Goal: Task Accomplishment & Management: Manage account settings

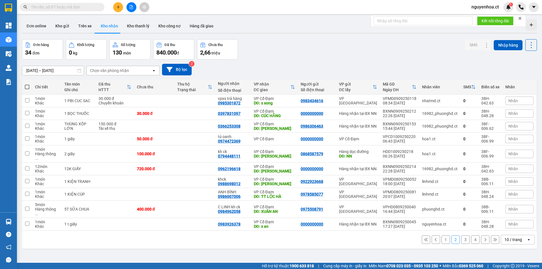
click at [90, 7] on input "text" at bounding box center [64, 7] width 67 height 6
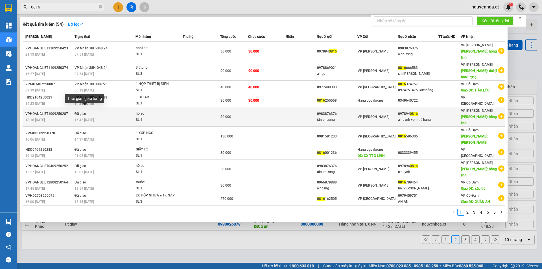
type input "0816"
click at [93, 118] on span "15:42 [DATE]" at bounding box center [83, 120] width 19 height 4
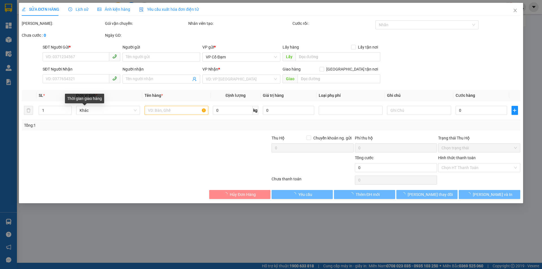
type input "0983876376"
type input "tân phương"
type input "0978940816"
type input "a huynh vphl trả hàng"
type input "hồng lĩnh"
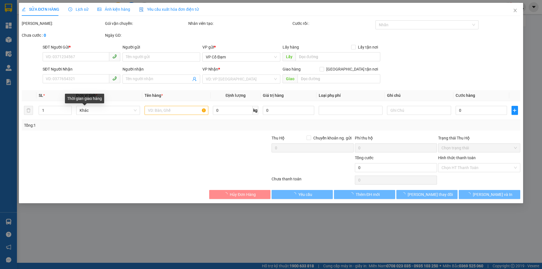
type input "30.000"
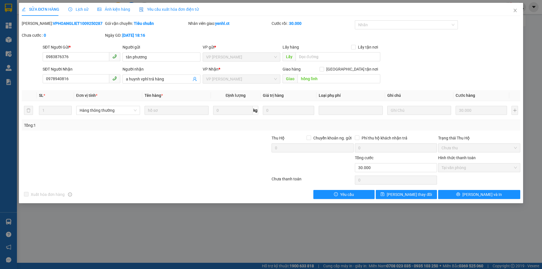
click at [81, 5] on div "Lịch sử" at bounding box center [78, 9] width 20 height 13
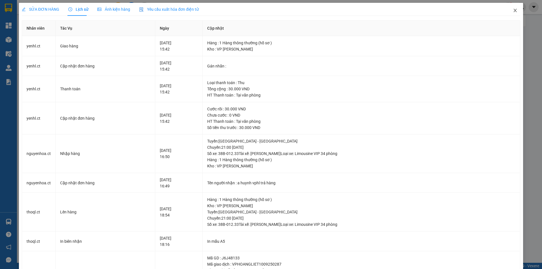
click at [513, 10] on icon "close" at bounding box center [515, 10] width 5 height 5
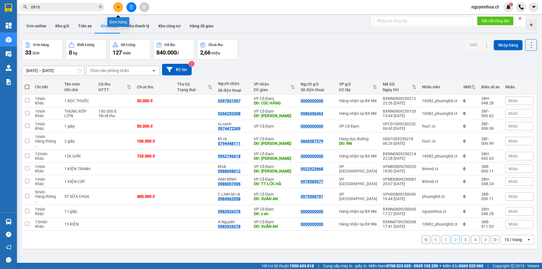
click at [116, 8] on icon "plus" at bounding box center [118, 7] width 4 height 4
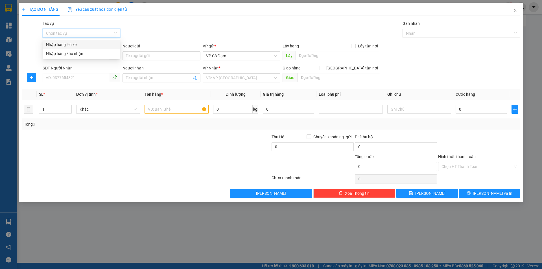
click at [86, 32] on input "Tác vụ" at bounding box center [79, 33] width 67 height 8
click at [80, 44] on div "Nhập hàng lên xe" at bounding box center [81, 44] width 71 height 6
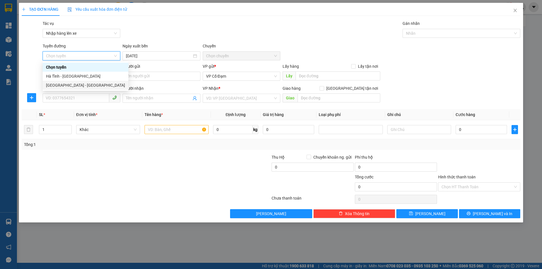
click at [67, 87] on div "[GEOGRAPHIC_DATA] - [GEOGRAPHIC_DATA]" at bounding box center [85, 85] width 79 height 6
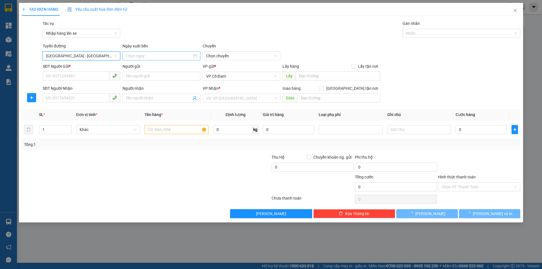
click at [168, 58] on input at bounding box center [159, 56] width 66 height 6
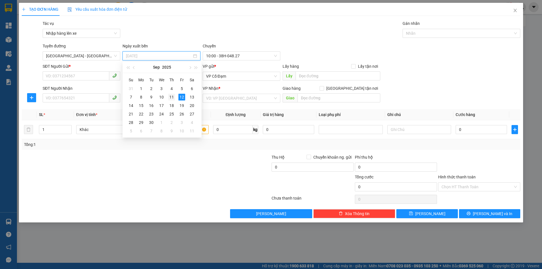
click at [173, 97] on div "11" at bounding box center [171, 97] width 7 height 7
type input "[DATE]"
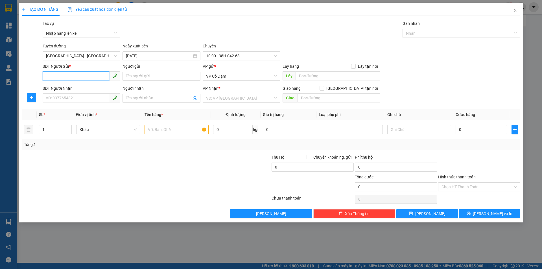
click at [82, 79] on input "SĐT Người Gửi *" at bounding box center [76, 75] width 67 height 9
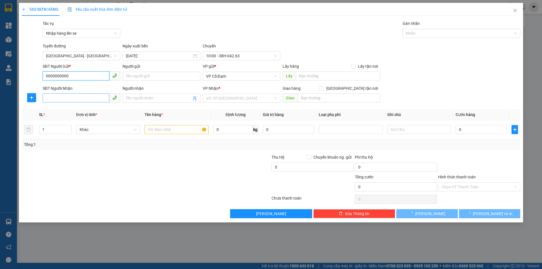
type input "0000000000"
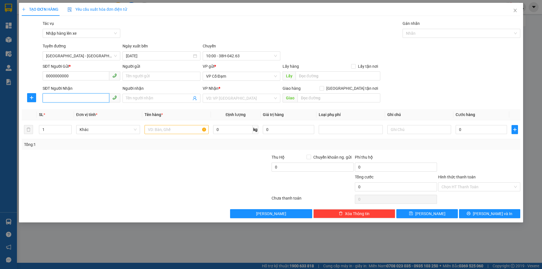
click at [72, 97] on input "SĐT Người Nhận" at bounding box center [76, 97] width 67 height 9
paste input "0388867584"
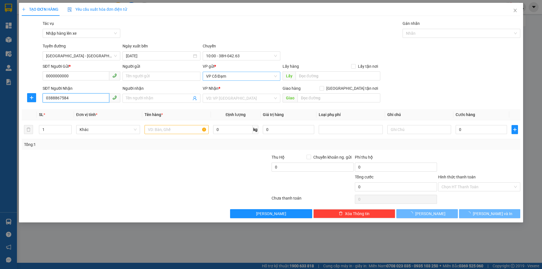
click at [240, 73] on span "VP Cổ Đạm" at bounding box center [241, 76] width 71 height 8
type input "0388867584"
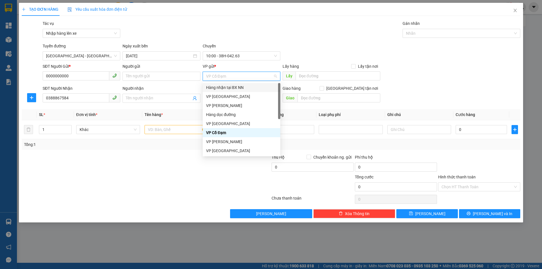
click at [246, 89] on div "Hàng nhận tại BX NN" at bounding box center [241, 87] width 71 height 6
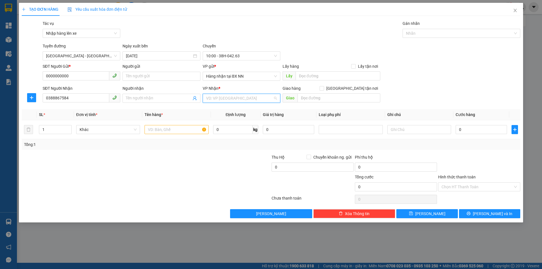
click at [234, 97] on input "search" at bounding box center [239, 98] width 67 height 8
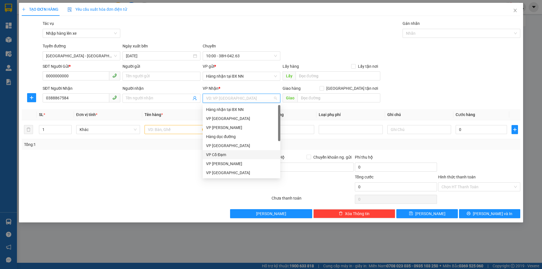
click at [224, 153] on div "VP Cổ Đạm" at bounding box center [241, 154] width 71 height 6
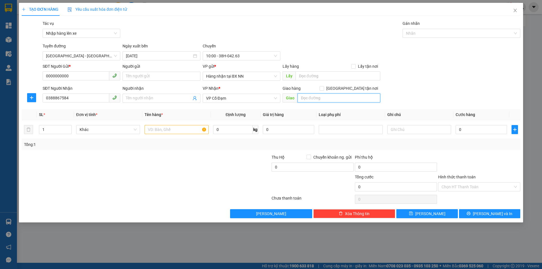
click at [305, 96] on input "text" at bounding box center [338, 97] width 83 height 9
type input "bình lộc"
click at [59, 129] on input "1" at bounding box center [55, 129] width 32 height 8
type input "6"
click at [170, 129] on input "text" at bounding box center [176, 129] width 64 height 9
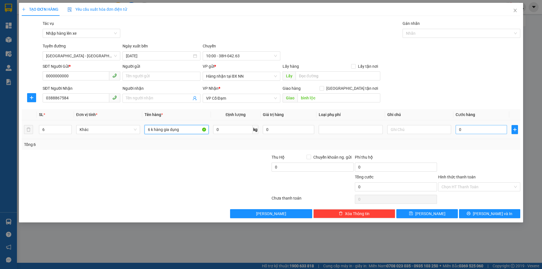
type input "6 k hàng gia dụng"
click at [482, 128] on input "0" at bounding box center [480, 129] width 51 height 9
type input "3"
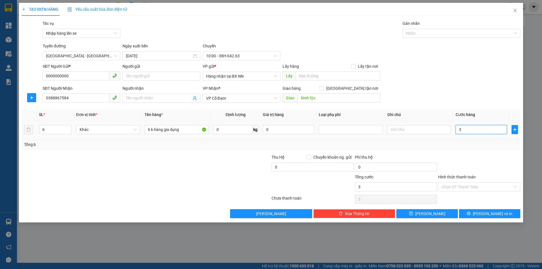
type input "38"
type input "380"
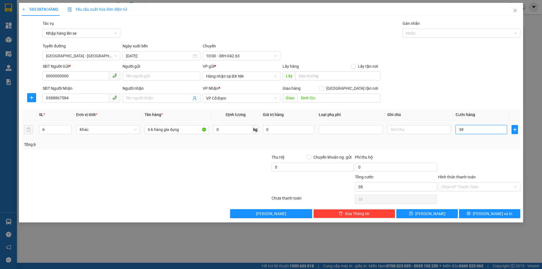
type input "380"
type input "380.000"
click at [463, 186] on input "Hình thức thanh toán" at bounding box center [476, 187] width 71 height 8
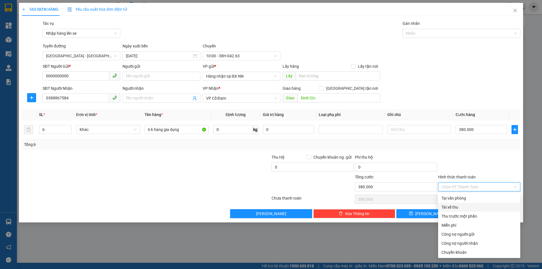
click at [454, 207] on div "Tài xế thu" at bounding box center [478, 207] width 75 height 6
type input "0"
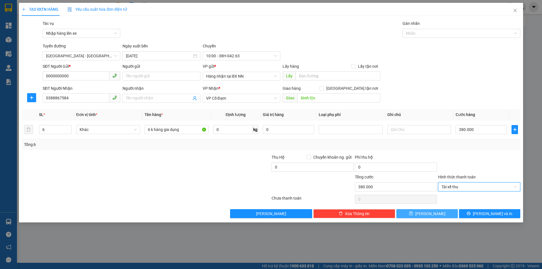
click at [412, 214] on icon "save" at bounding box center [411, 214] width 4 height 4
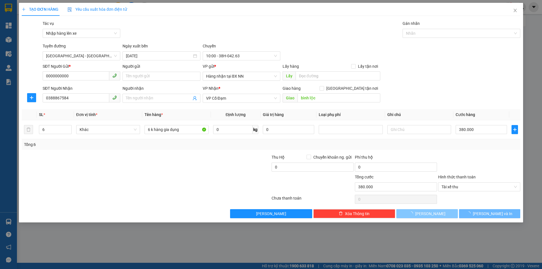
type input "1"
type input "0"
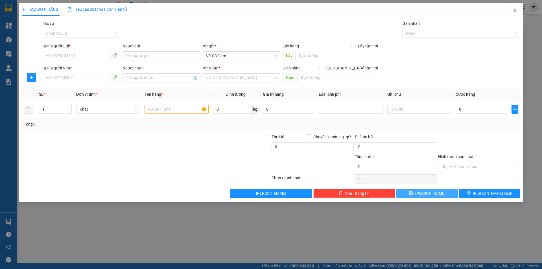
click at [515, 11] on icon "close" at bounding box center [515, 10] width 5 height 5
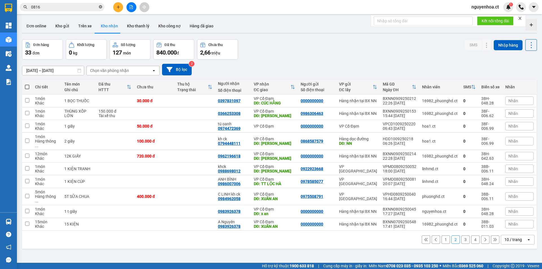
click at [100, 6] on icon "close-circle" at bounding box center [100, 6] width 3 height 3
paste input "0388867584"
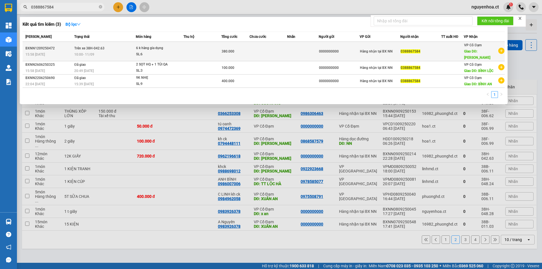
type input "0388867584"
click at [102, 51] on div "10:00 [DATE]" at bounding box center [104, 54] width 61 height 6
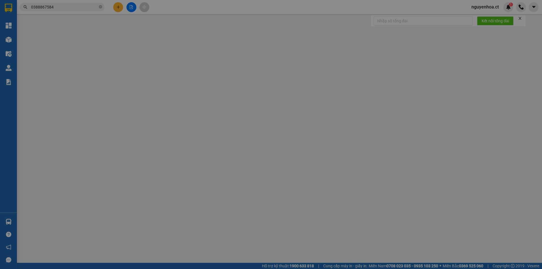
type input "0000000000"
type input "0388867584"
type input "bình lộc"
type input "380.000"
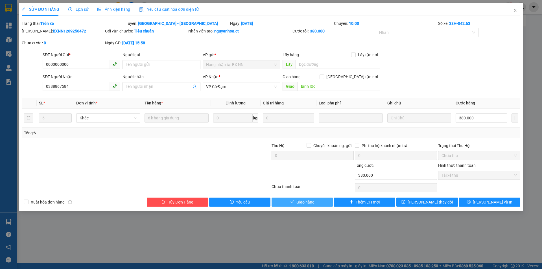
click at [306, 203] on span "Giao hàng" at bounding box center [305, 202] width 18 height 6
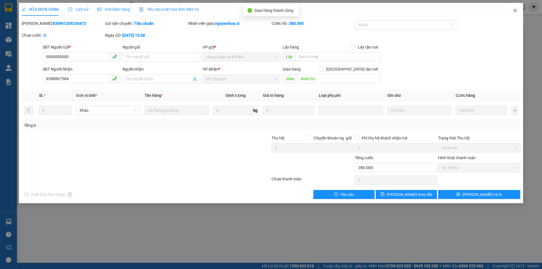
click at [514, 10] on icon "close" at bounding box center [514, 10] width 3 height 3
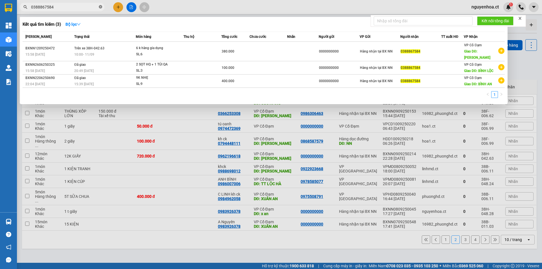
click at [102, 6] on icon "close-circle" at bounding box center [100, 6] width 3 height 3
type input "2536"
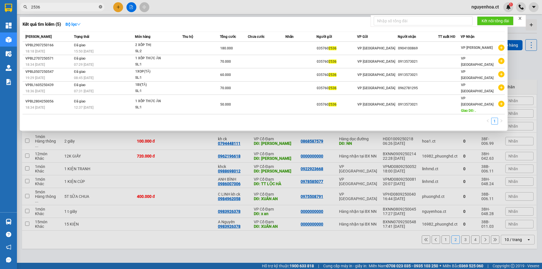
click at [100, 6] on icon "close-circle" at bounding box center [100, 6] width 3 height 3
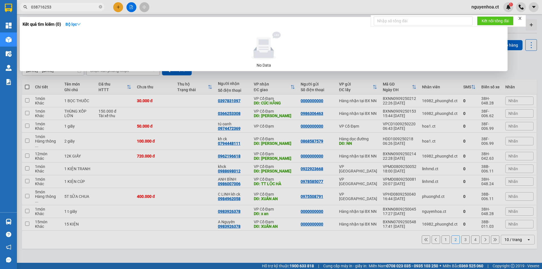
type input "0387162536"
click at [102, 5] on span at bounding box center [100, 7] width 3 height 5
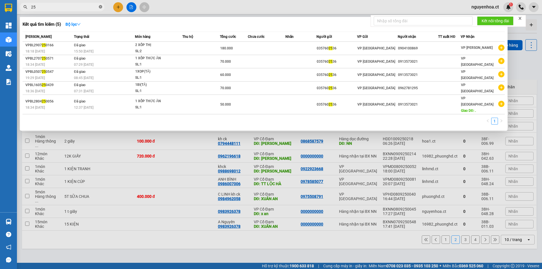
type input "2"
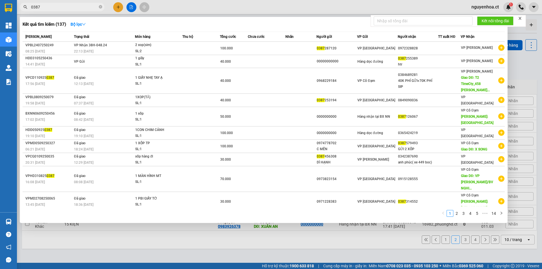
type input "0387"
click at [113, 5] on div at bounding box center [271, 134] width 542 height 269
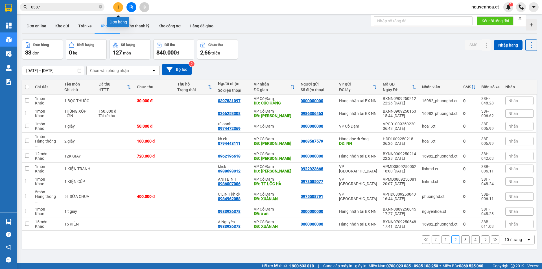
click at [121, 4] on button at bounding box center [118, 7] width 10 height 10
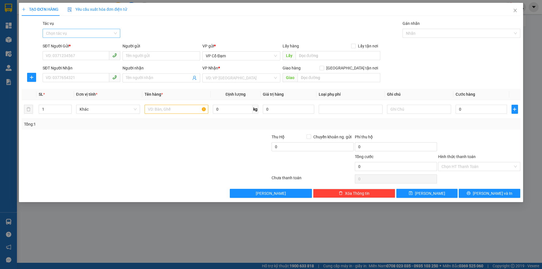
click at [81, 33] on input "Tác vụ" at bounding box center [79, 33] width 67 height 8
click at [78, 44] on div "Nhập hàng lên xe" at bounding box center [81, 44] width 71 height 6
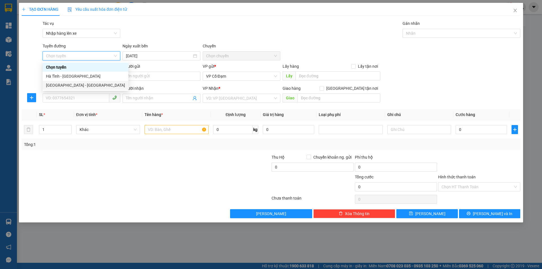
click at [65, 85] on div "[GEOGRAPHIC_DATA] - [GEOGRAPHIC_DATA]" at bounding box center [85, 85] width 79 height 6
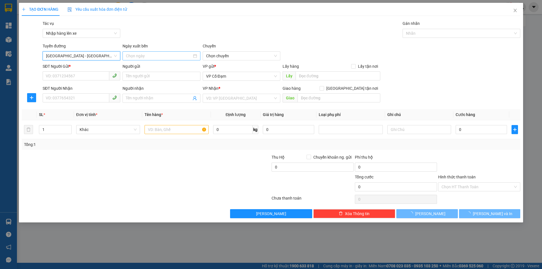
click at [183, 56] on input at bounding box center [159, 56] width 66 height 6
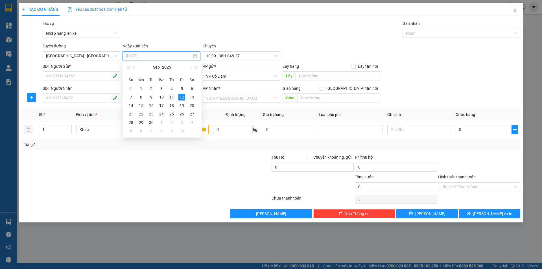
click at [170, 98] on div "11" at bounding box center [171, 97] width 7 height 7
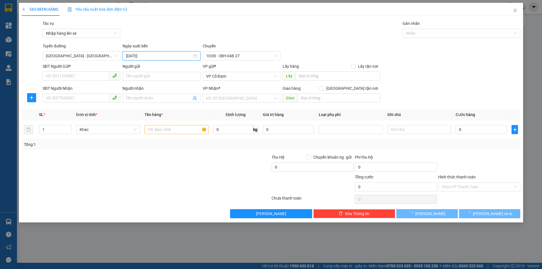
click at [170, 58] on input "[DATE]" at bounding box center [159, 56] width 66 height 6
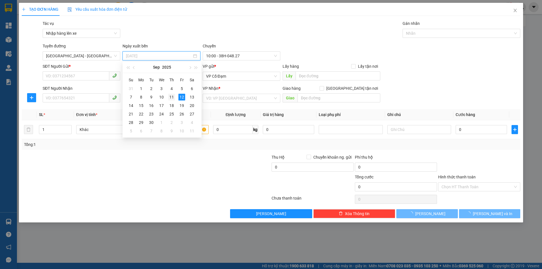
type input "[DATE]"
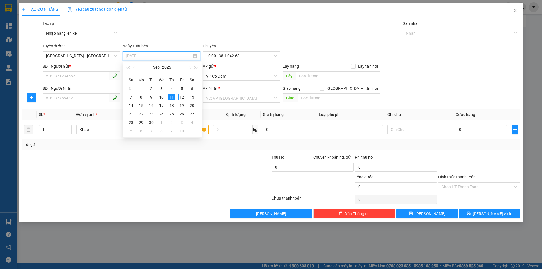
click at [172, 100] on td "11" at bounding box center [171, 97] width 10 height 8
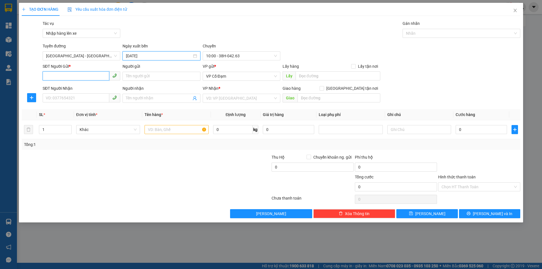
click at [86, 78] on input "SĐT Người Gửi *" at bounding box center [76, 75] width 67 height 9
type input "0000000000"
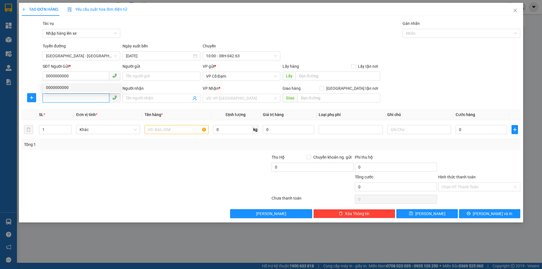
click at [69, 94] on input "SĐT Người Nhận" at bounding box center [76, 97] width 67 height 9
click at [240, 74] on span "VP Cổ Đạm" at bounding box center [241, 76] width 71 height 8
type input "0387162536"
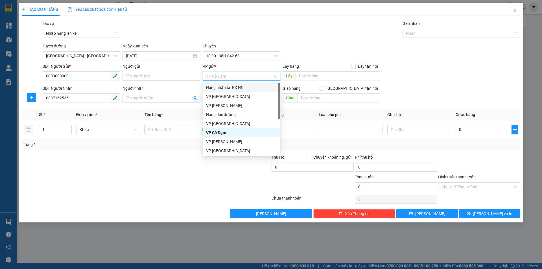
click at [232, 84] on div "Hàng nhận tại BX NN" at bounding box center [241, 87] width 71 height 6
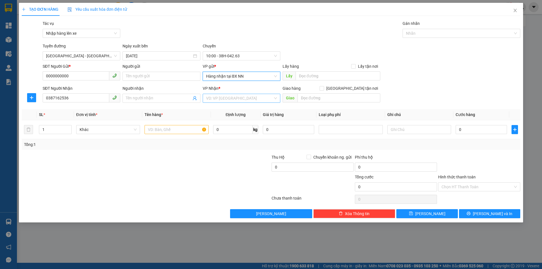
click at [228, 98] on input "search" at bounding box center [239, 98] width 67 height 8
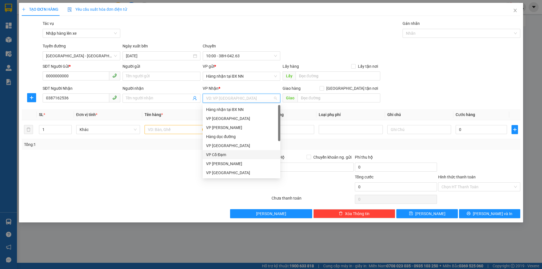
click at [219, 155] on div "VP Cổ Đạm" at bounding box center [241, 154] width 71 height 6
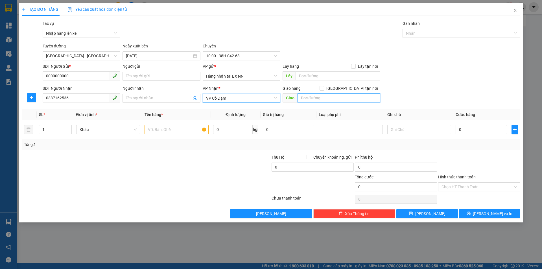
click at [320, 95] on input "text" at bounding box center [338, 97] width 83 height 9
type input "x hoa"
click at [180, 129] on input "text" at bounding box center [176, 129] width 64 height 9
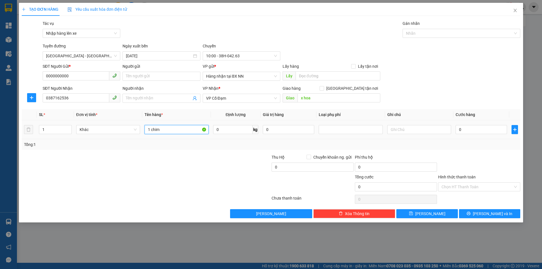
type input "1 chim"
click at [482, 135] on div "0" at bounding box center [480, 129] width 51 height 11
click at [481, 127] on input "0" at bounding box center [480, 129] width 51 height 9
type input "1"
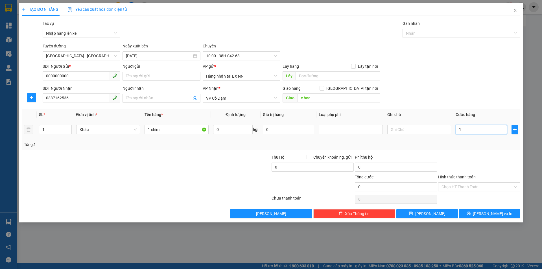
type input "1"
type input "10"
type input "100"
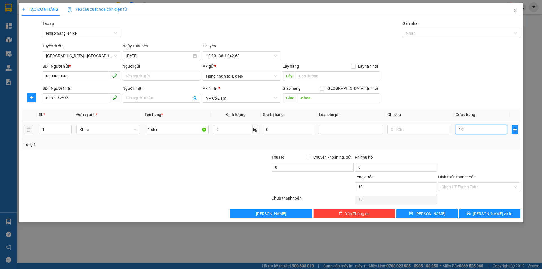
type input "100"
type input "100.000"
click at [453, 186] on input "Hình thức thanh toán" at bounding box center [476, 187] width 71 height 8
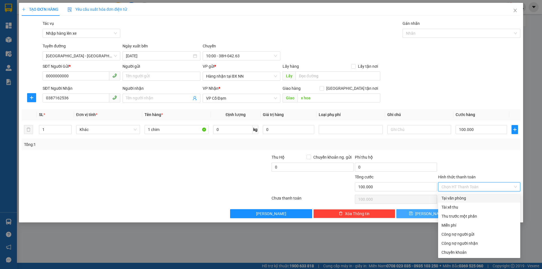
drag, startPoint x: 458, startPoint y: 206, endPoint x: 445, endPoint y: 212, distance: 15.0
click at [458, 206] on div "Tài xế thu" at bounding box center [478, 207] width 75 height 6
type input "0"
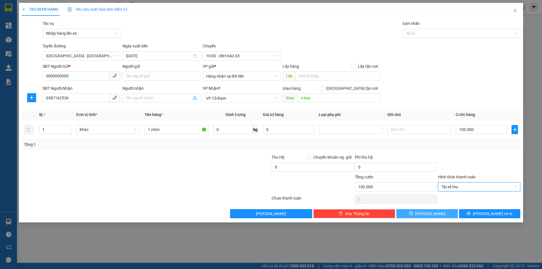
click at [418, 216] on button "[PERSON_NAME]" at bounding box center [426, 213] width 61 height 9
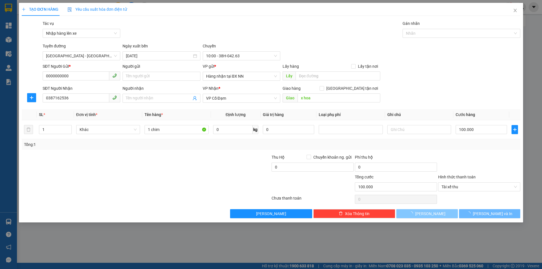
type input "0"
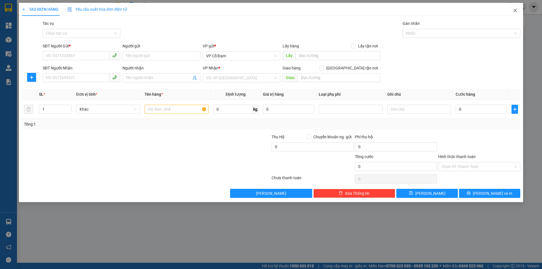
click at [514, 8] on span "Close" at bounding box center [515, 11] width 16 height 16
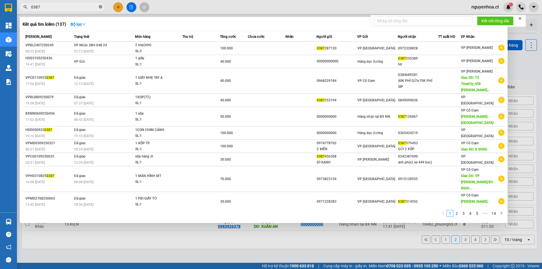
click at [101, 6] on icon "close-circle" at bounding box center [100, 6] width 3 height 3
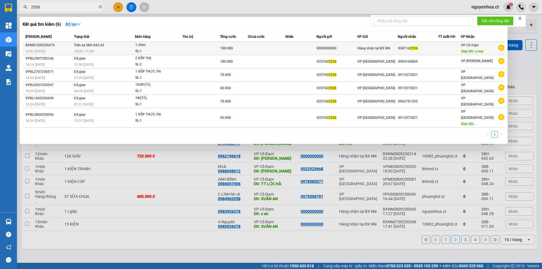
type input "2536"
click at [88, 46] on span "Trên xe 38H-042.63" at bounding box center [89, 45] width 30 height 4
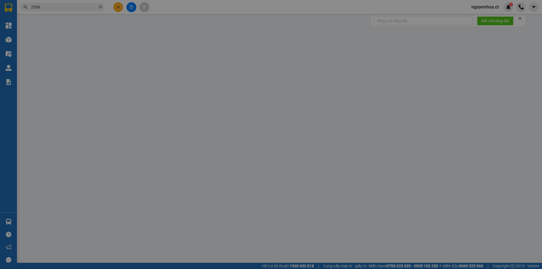
type input "0000000000"
type input "0387162536"
type input "x hoa"
type input "100.000"
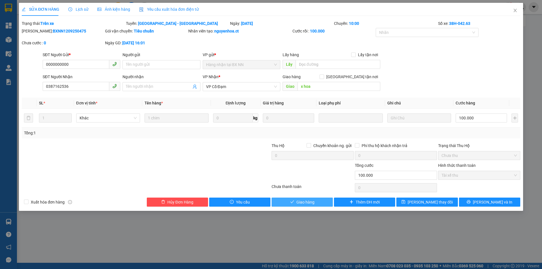
click at [312, 204] on span "Giao hàng" at bounding box center [305, 202] width 18 height 6
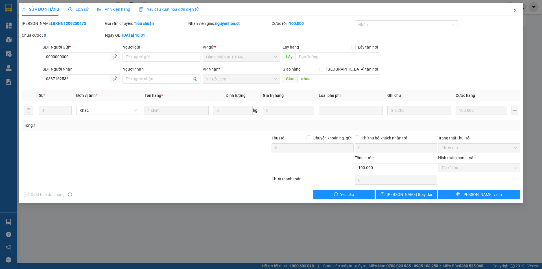
click at [517, 9] on icon "close" at bounding box center [515, 10] width 5 height 5
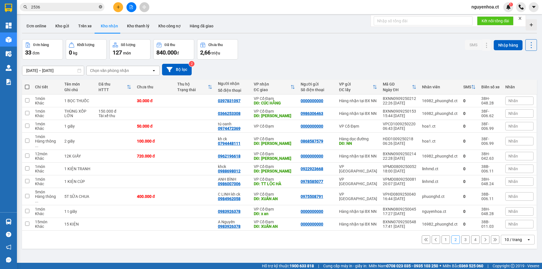
click at [99, 6] on icon "close-circle" at bounding box center [100, 6] width 3 height 3
click at [90, 7] on input "text" at bounding box center [64, 7] width 67 height 6
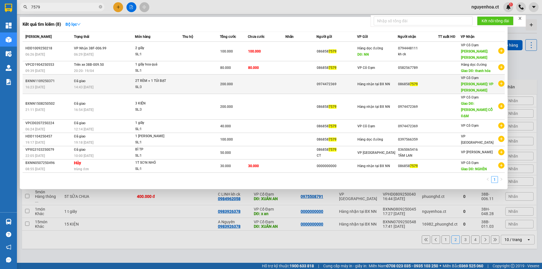
type input "7579"
click at [99, 76] on td "Đã giao 14:43 [DATE]" at bounding box center [103, 83] width 62 height 19
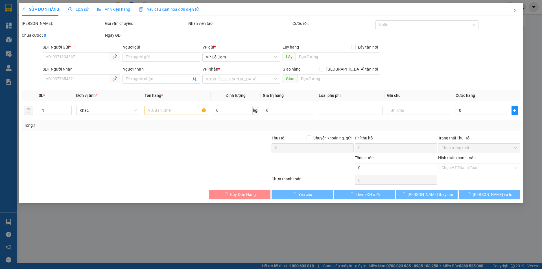
type input "0974472369"
type input "0868587579"
type input "VP [PERSON_NAME]"
type input "200.000"
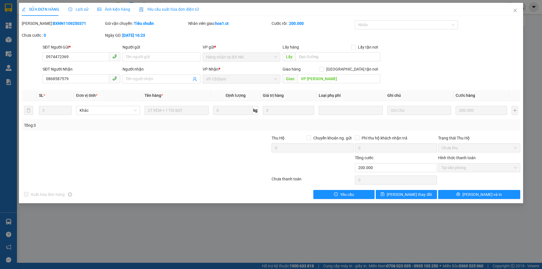
click at [80, 7] on span "Lịch sử" at bounding box center [78, 9] width 20 height 5
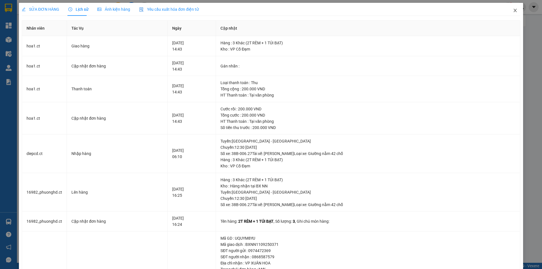
click at [513, 9] on icon "close" at bounding box center [515, 10] width 5 height 5
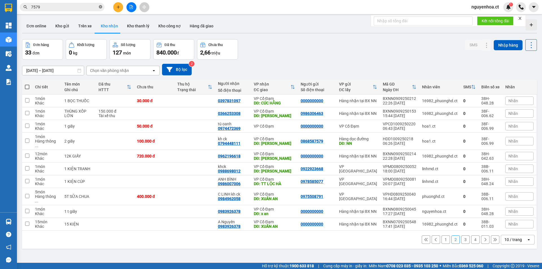
click at [102, 7] on icon "close-circle" at bounding box center [100, 6] width 3 height 3
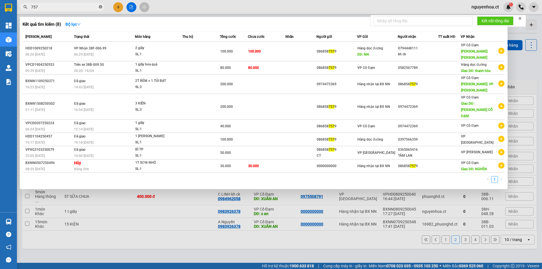
type input "7579"
click at [100, 6] on icon "close-circle" at bounding box center [100, 6] width 3 height 3
type input "9945"
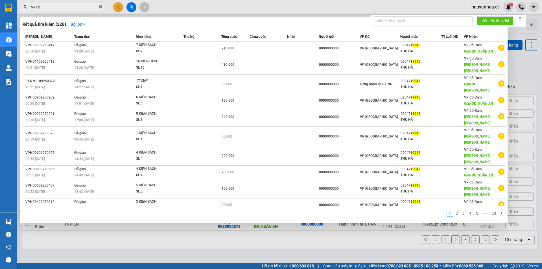
click at [100, 7] on icon "close-circle" at bounding box center [100, 6] width 3 height 3
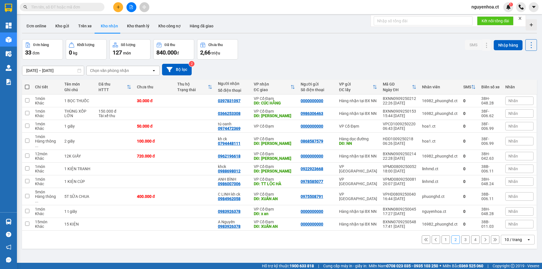
click at [88, 10] on input "text" at bounding box center [64, 7] width 67 height 6
click at [95, 7] on input "text" at bounding box center [64, 7] width 67 height 6
click at [85, 7] on input "text" at bounding box center [64, 7] width 67 height 6
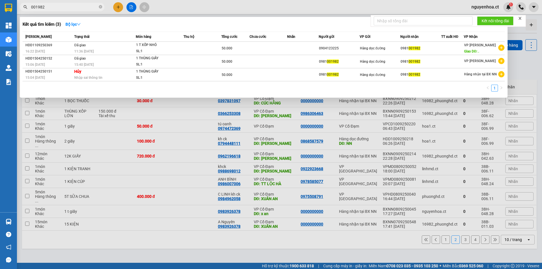
type input "001982"
click at [101, 7] on icon "close-circle" at bounding box center [100, 6] width 3 height 3
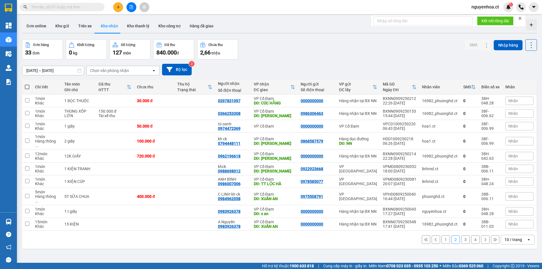
click at [100, 7] on span at bounding box center [100, 7] width 3 height 6
click at [96, 6] on input "text" at bounding box center [64, 7] width 67 height 6
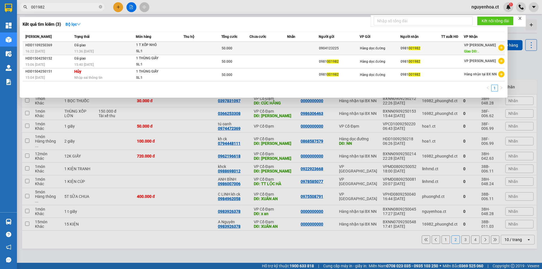
type input "001982"
click at [82, 46] on span "Đã giao" at bounding box center [80, 45] width 12 height 4
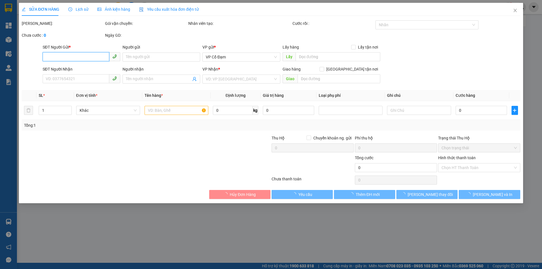
type input "0904123225"
type input "0981001982"
type input "."
type input "50.000"
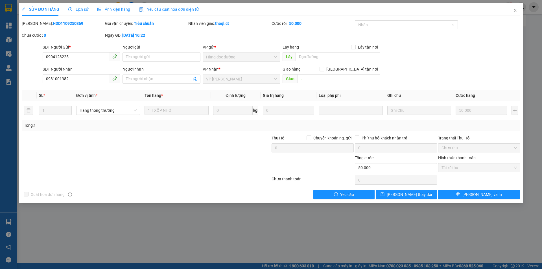
click at [82, 8] on span "Lịch sử" at bounding box center [78, 9] width 20 height 5
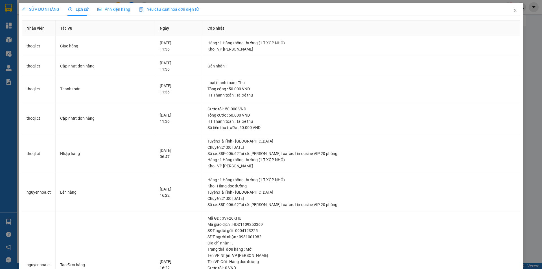
click at [49, 4] on div "SỬA ĐƠN HÀNG" at bounding box center [41, 9] width 38 height 13
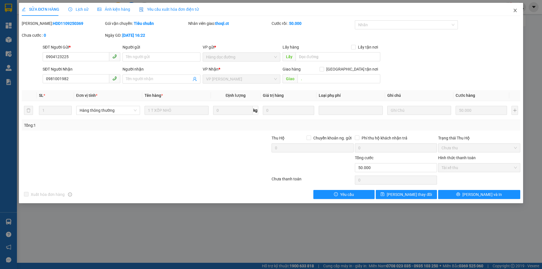
click at [515, 12] on icon "close" at bounding box center [515, 10] width 5 height 5
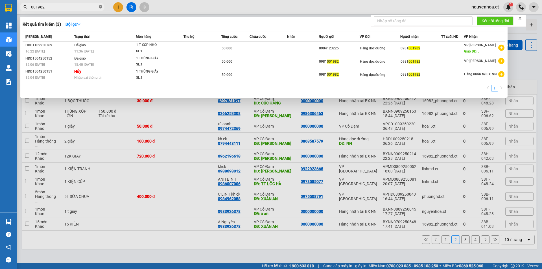
click at [99, 6] on icon "close-circle" at bounding box center [100, 6] width 3 height 3
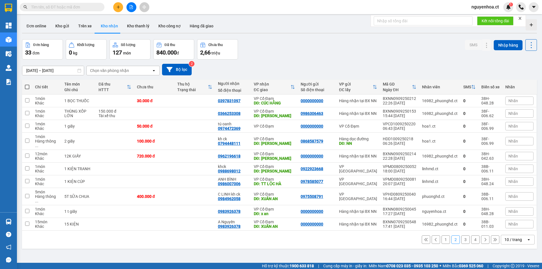
click at [80, 5] on input "text" at bounding box center [64, 7] width 67 height 6
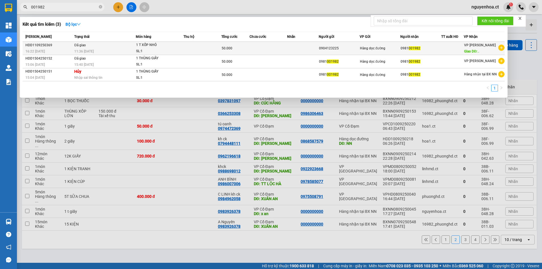
type input "001982"
click at [105, 47] on td "Đã giao 11:36 [DATE]" at bounding box center [104, 48] width 63 height 13
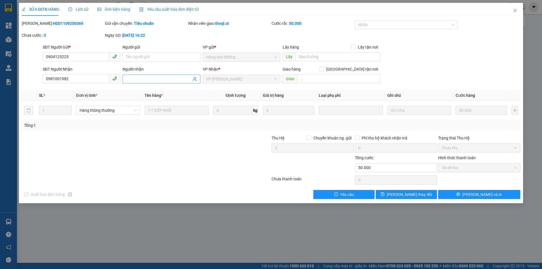
click at [149, 79] on input "Người nhận" at bounding box center [158, 79] width 65 height 6
type input "kh chuyển khoản"
click at [400, 195] on span "[PERSON_NAME] thay đổi" at bounding box center [408, 194] width 45 height 6
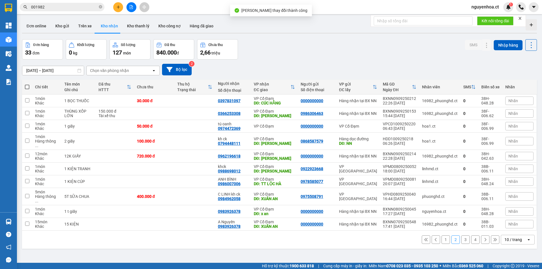
click at [100, 6] on icon "close-circle" at bounding box center [100, 6] width 3 height 3
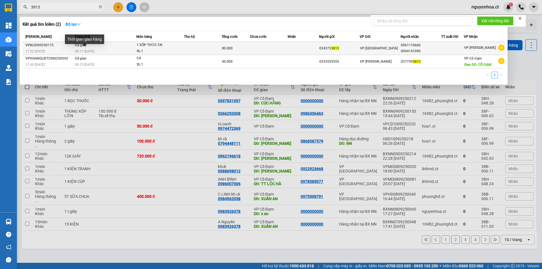
type input "3813"
click at [88, 50] on span "08:11 [DATE]" at bounding box center [84, 51] width 19 height 4
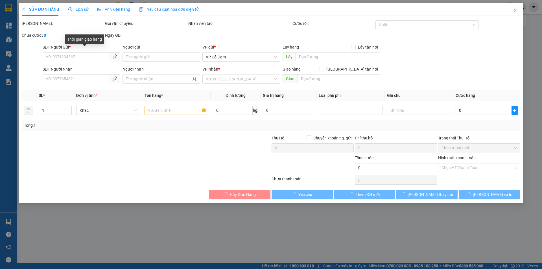
type input "0343733813"
type input "0961110606"
type input "0944141090"
type input "80.000"
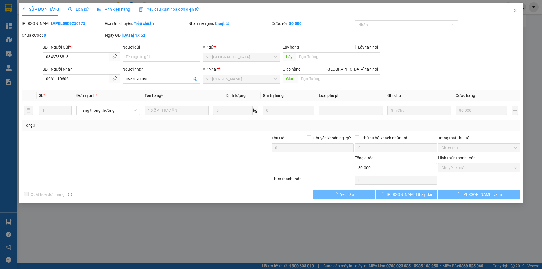
click at [82, 7] on span "Lịch sử" at bounding box center [78, 9] width 20 height 5
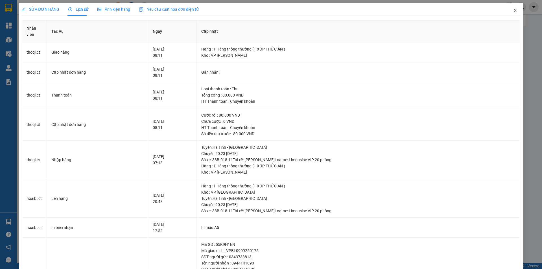
click at [513, 10] on span "Close" at bounding box center [515, 11] width 16 height 16
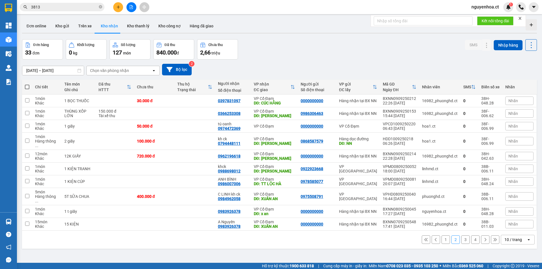
click at [100, 6] on icon "close-circle" at bounding box center [100, 6] width 3 height 3
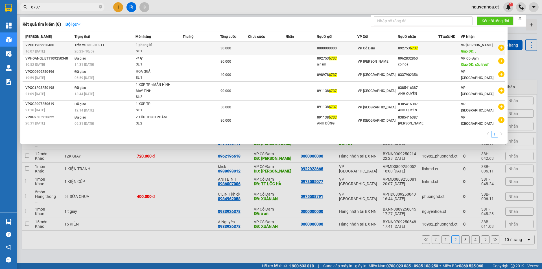
type input "6737"
click at [91, 48] on td "Trên xe 38B-018.11 20:23 [DATE]" at bounding box center [104, 48] width 62 height 13
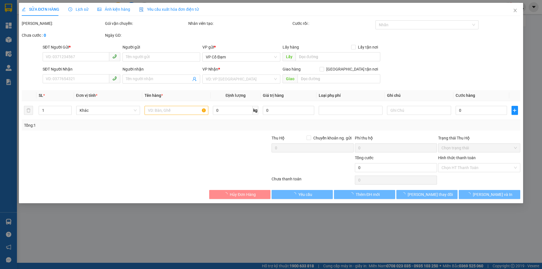
type input "0000000000"
type input "0927536737"
type input "."
type input "30.000"
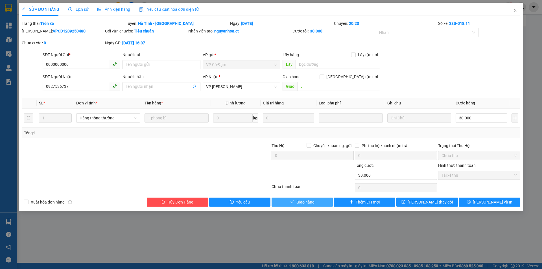
click at [309, 201] on span "Giao hàng" at bounding box center [305, 202] width 18 height 6
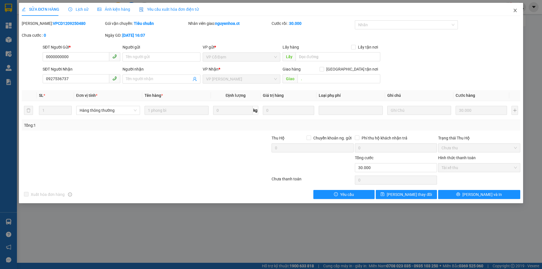
click at [516, 10] on icon "close" at bounding box center [515, 10] width 5 height 5
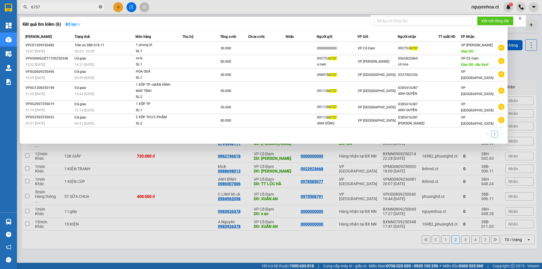
click at [101, 8] on icon "close-circle" at bounding box center [100, 6] width 3 height 3
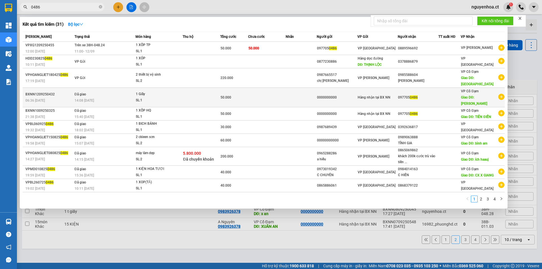
type input "0486"
click at [93, 98] on span "14:08 [DATE]" at bounding box center [83, 100] width 19 height 4
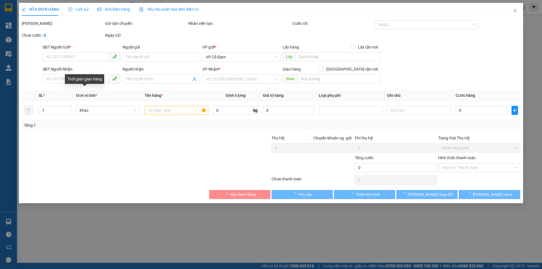
type input "0000000000"
type input "0977050486"
type input "[PERSON_NAME]"
type input "50.000"
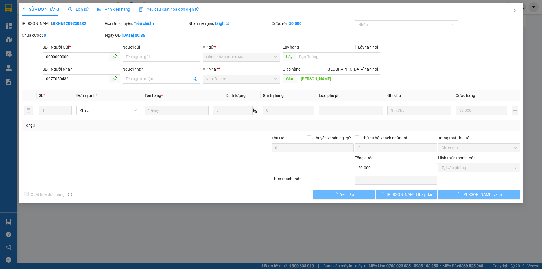
click at [86, 11] on span "Lịch sử" at bounding box center [78, 9] width 20 height 5
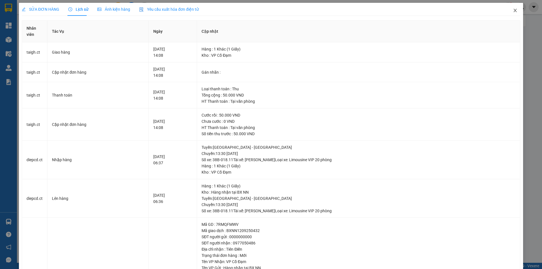
click at [513, 9] on icon "close" at bounding box center [515, 10] width 5 height 5
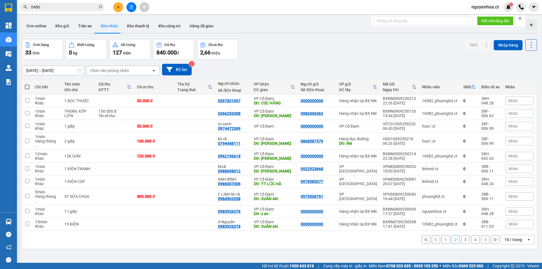
click at [69, 7] on input "0486" at bounding box center [64, 7] width 67 height 6
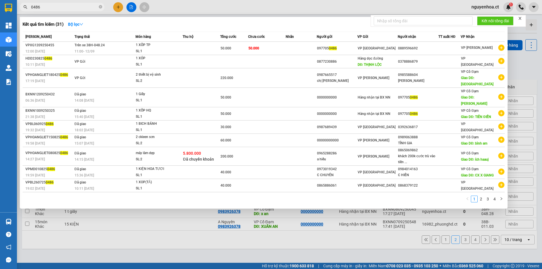
click at [102, 6] on span "0486" at bounding box center [62, 7] width 85 height 8
click at [102, 7] on span "0486" at bounding box center [62, 7] width 85 height 8
click at [99, 7] on icon "close-circle" at bounding box center [100, 6] width 3 height 3
type input "1988"
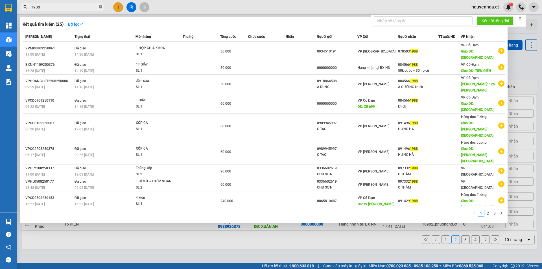
click at [100, 7] on icon "close-circle" at bounding box center [100, 6] width 3 height 3
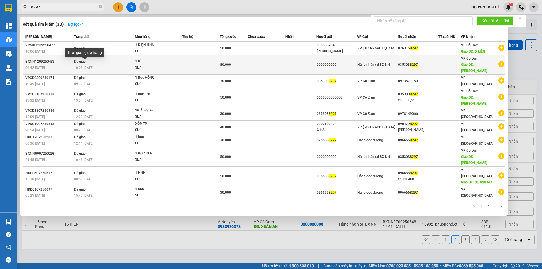
type input "8297"
click at [93, 66] on span "10:09 [DATE]" at bounding box center [83, 68] width 19 height 4
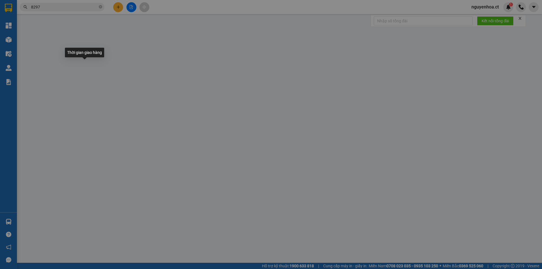
type input "0000000000"
type input "0353038297"
type input "[PERSON_NAME]"
type input "80.000"
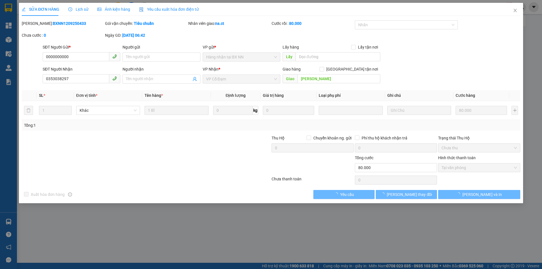
click at [82, 8] on span "Lịch sử" at bounding box center [78, 9] width 20 height 5
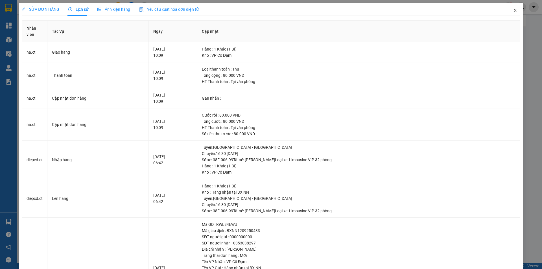
click at [513, 10] on icon "close" at bounding box center [515, 10] width 5 height 5
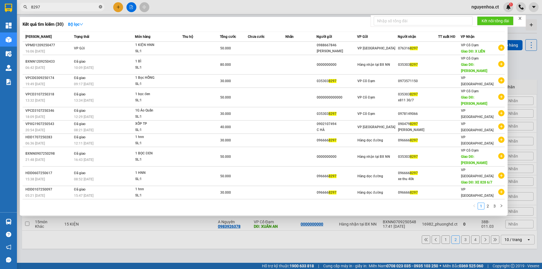
click at [101, 6] on icon "close-circle" at bounding box center [100, 6] width 3 height 3
type input "6834"
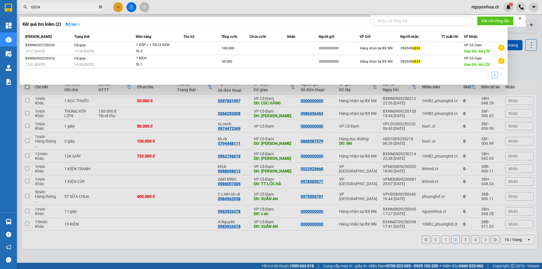
click at [101, 6] on icon "close-circle" at bounding box center [100, 6] width 3 height 3
type input "0965496834"
click at [118, 6] on div at bounding box center [271, 134] width 542 height 269
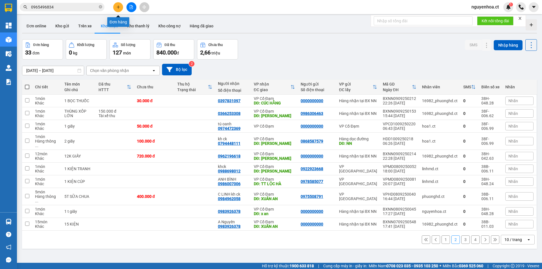
click at [118, 8] on icon "plus" at bounding box center [118, 6] width 0 height 3
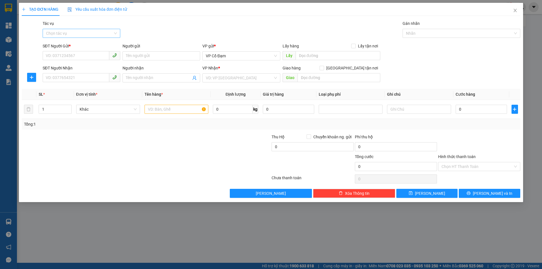
click at [88, 29] on input "Tác vụ" at bounding box center [79, 33] width 67 height 8
click at [77, 45] on div "Nhập hàng lên xe" at bounding box center [81, 44] width 71 height 6
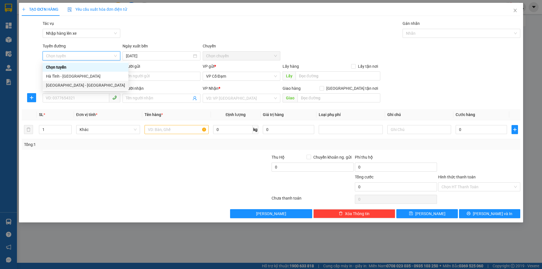
click at [68, 85] on div "[GEOGRAPHIC_DATA] - [GEOGRAPHIC_DATA]" at bounding box center [85, 85] width 79 height 6
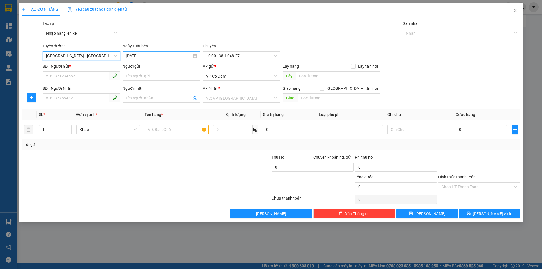
click at [154, 57] on input "[DATE]" at bounding box center [159, 56] width 66 height 6
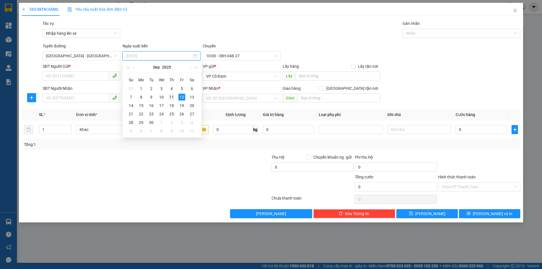
click at [170, 98] on div "11" at bounding box center [171, 97] width 7 height 7
type input "[DATE]"
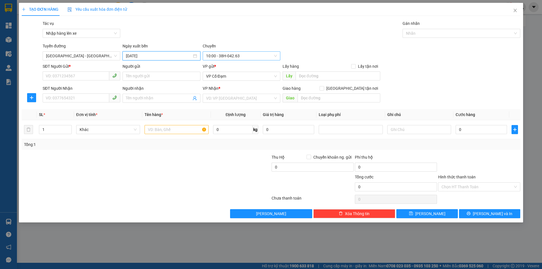
click at [236, 53] on span "10:00 - 38H-042.63" at bounding box center [241, 56] width 71 height 8
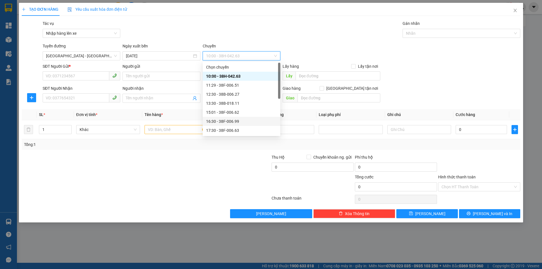
click at [235, 120] on div "16:30 - 38F-006.99" at bounding box center [241, 121] width 71 height 6
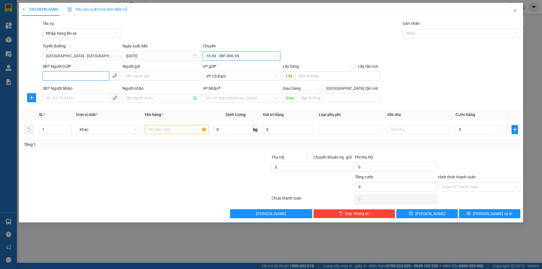
click at [61, 74] on input "SĐT Người Gửi *" at bounding box center [76, 75] width 67 height 9
type input "0000000000"
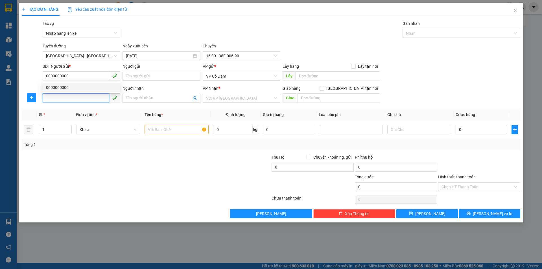
click at [69, 96] on input "SĐT Người Nhận" at bounding box center [76, 97] width 67 height 9
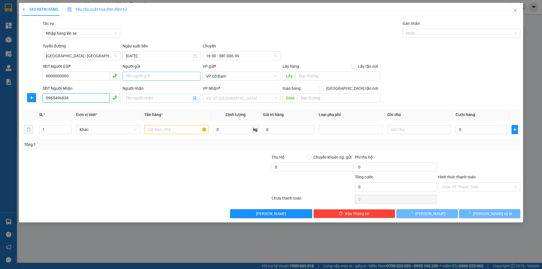
type input "0965496834"
click at [141, 76] on input "Người gửi" at bounding box center [161, 76] width 78 height 9
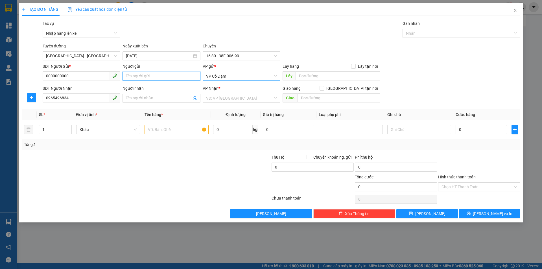
click at [231, 76] on span "VP Cổ Đạm" at bounding box center [241, 76] width 71 height 8
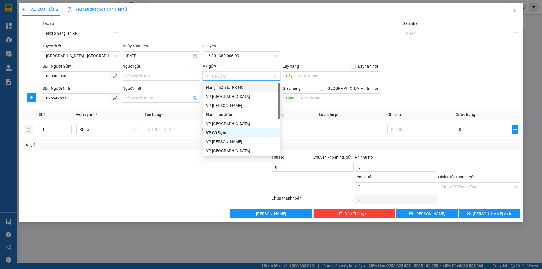
click at [240, 88] on div "Hàng nhận tại BX NN" at bounding box center [241, 87] width 71 height 6
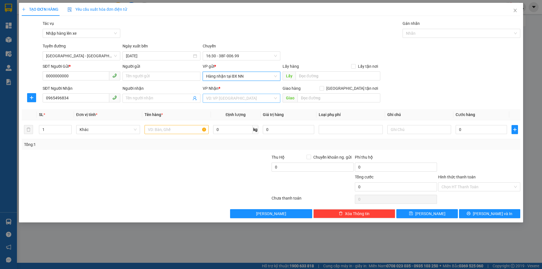
click at [226, 99] on input "search" at bounding box center [239, 98] width 67 height 8
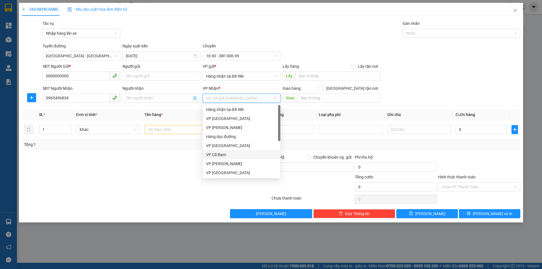
click at [224, 156] on div "VP Cổ Đạm" at bounding box center [241, 154] width 71 height 6
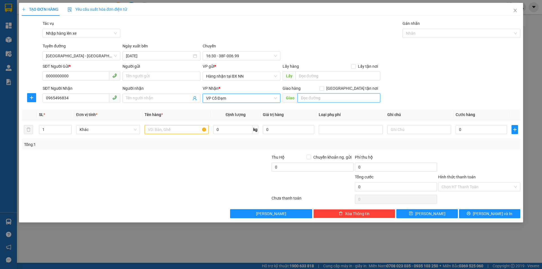
click at [317, 96] on input "text" at bounding box center [338, 97] width 83 height 9
type input "an lộc"
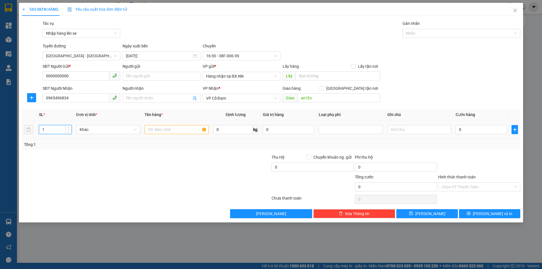
click at [64, 131] on input "1" at bounding box center [55, 129] width 32 height 8
type input "2"
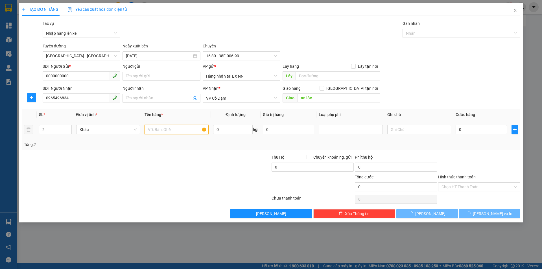
click at [159, 126] on input "text" at bounding box center [176, 129] width 64 height 9
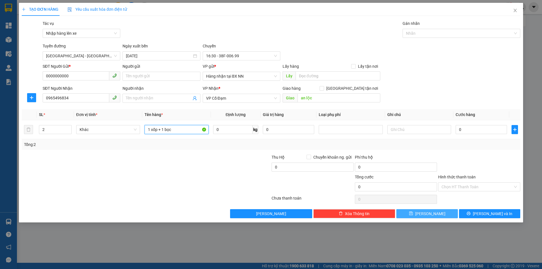
type input "1 xốp + 1 bọc"
click at [431, 213] on span "[PERSON_NAME]" at bounding box center [430, 213] width 30 height 6
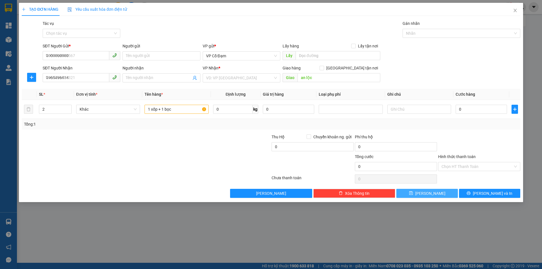
type input "1"
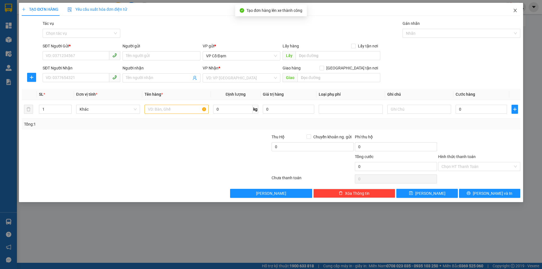
click at [514, 10] on icon "close" at bounding box center [514, 10] width 3 height 3
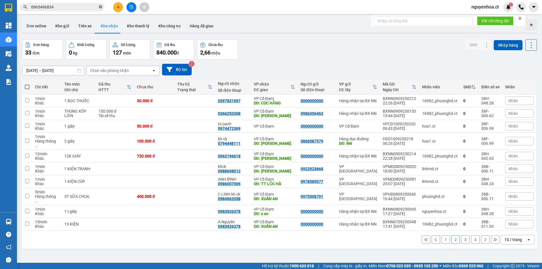
click at [101, 7] on icon "close-circle" at bounding box center [100, 6] width 3 height 3
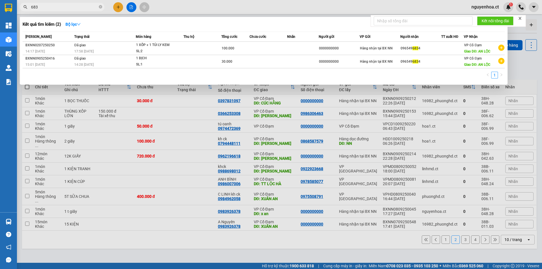
type input "6834"
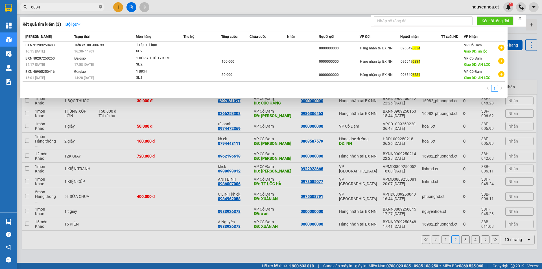
click at [99, 7] on icon "close-circle" at bounding box center [100, 6] width 3 height 3
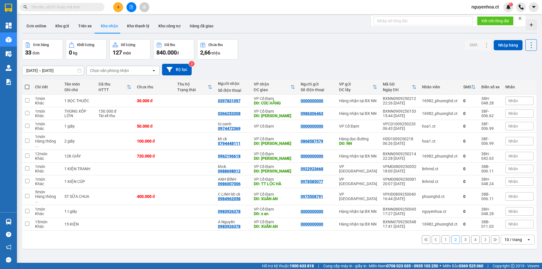
click at [98, 7] on span at bounding box center [62, 7] width 85 height 8
click at [98, 5] on span at bounding box center [62, 7] width 85 height 8
click at [87, 8] on input "text" at bounding box center [64, 7] width 67 height 6
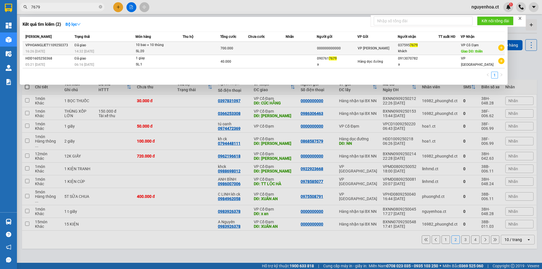
type input "7679"
click at [98, 47] on td "Đã giao 14:32 [DATE]" at bounding box center [104, 48] width 62 height 13
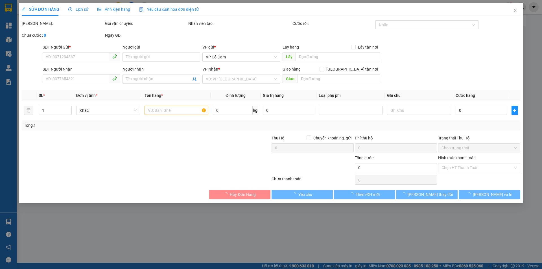
type input "000000000000"
type input "0375957679"
type input "khách"
type input "thiên"
type input "700.000"
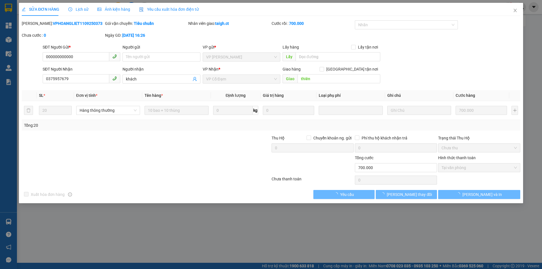
click at [82, 7] on span "Lịch sử" at bounding box center [78, 9] width 20 height 5
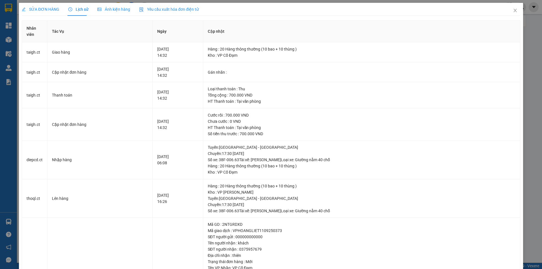
click at [54, 8] on span "SỬA ĐƠN HÀNG" at bounding box center [41, 9] width 38 height 5
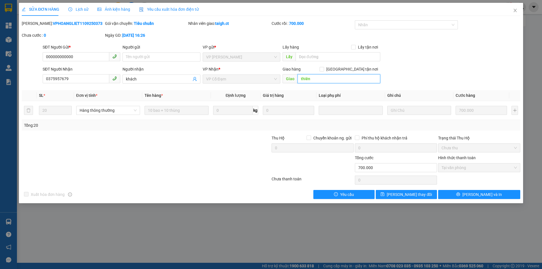
click at [319, 76] on input "thiên" at bounding box center [338, 78] width 83 height 9
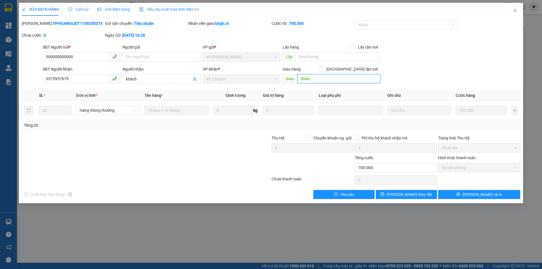
click at [319, 76] on input "thiên" at bounding box center [338, 78] width 83 height 9
click at [317, 86] on div "Total Paid Fee 700.000 Total UnPaid Fee 0 Cash Collection Total Fee Mã ĐH: VPHO…" at bounding box center [271, 109] width 498 height 179
click at [316, 80] on input "thiên" at bounding box center [338, 78] width 83 height 9
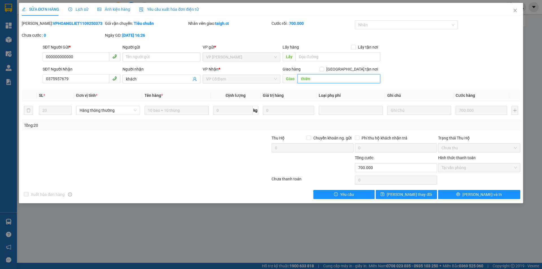
click at [316, 80] on input "thiên" at bounding box center [338, 78] width 83 height 9
click at [433, 54] on div "SĐT Người Gửi * 000000000000 Người gửi Tên người gửi VP gửi * VP Hoàng Liệt Lấy…" at bounding box center [281, 54] width 480 height 20
click at [262, 74] on div "VP Nhận *" at bounding box center [242, 70] width 78 height 8
click at [170, 79] on input "khách" at bounding box center [158, 79] width 65 height 6
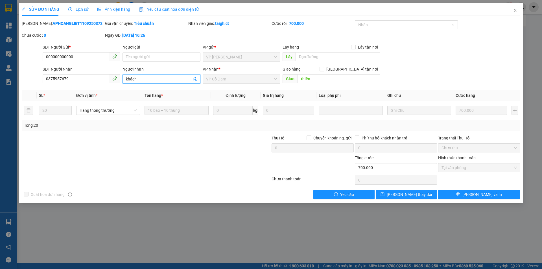
click at [326, 84] on div "Giao hàng [GEOGRAPHIC_DATA] tận nơi Giao thiên" at bounding box center [331, 76] width 98 height 20
click at [324, 78] on input "thiên" at bounding box center [338, 78] width 83 height 9
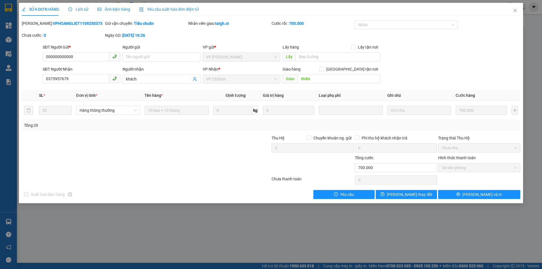
click at [311, 96] on th "Giá trị hàng" at bounding box center [288, 95] width 56 height 11
click at [513, 9] on span "Close" at bounding box center [515, 11] width 16 height 16
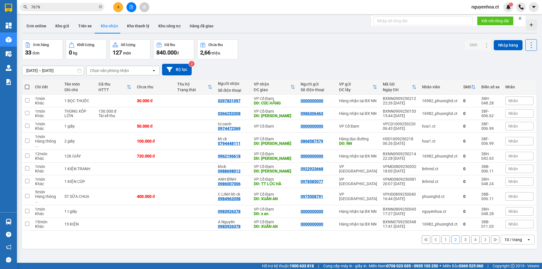
click at [77, 5] on input "7679" at bounding box center [64, 7] width 67 height 6
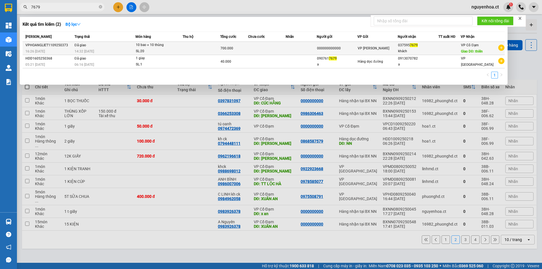
click at [99, 45] on td "Đã giao 14:32 [DATE]" at bounding box center [104, 48] width 62 height 13
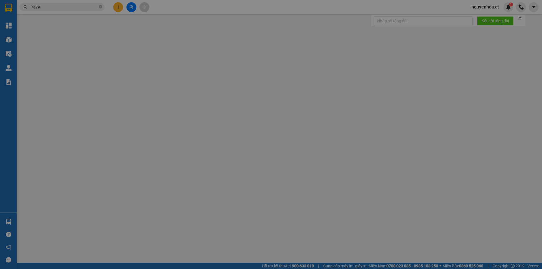
type input "000000000000"
type input "0375957679"
type input "khách"
type input "thiên"
type input "700.000"
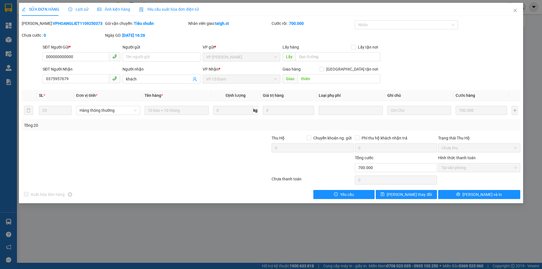
click at [84, 6] on div "Lịch sử" at bounding box center [78, 9] width 20 height 13
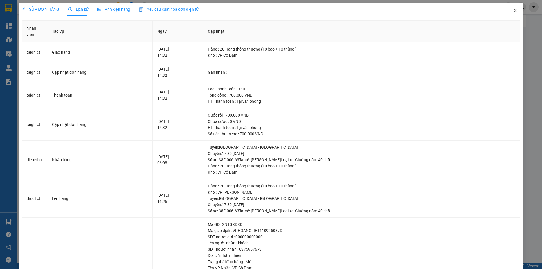
click at [513, 11] on icon "close" at bounding box center [515, 10] width 5 height 5
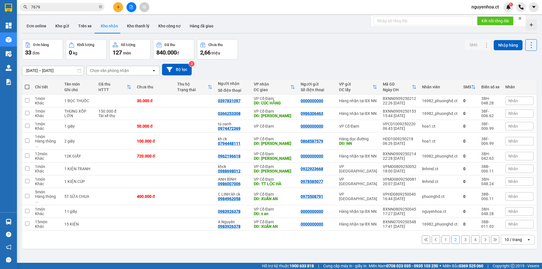
click at [99, 7] on icon "close-circle" at bounding box center [100, 6] width 3 height 3
click at [77, 7] on input "text" at bounding box center [64, 7] width 67 height 6
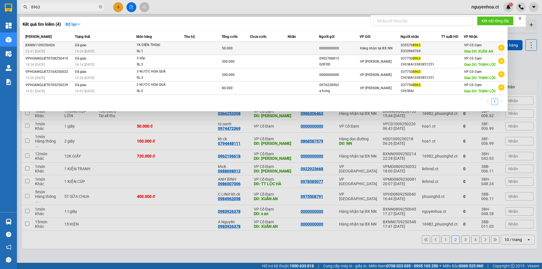
type input "8963"
click at [94, 48] on td "Đã giao 14:24 [DATE]" at bounding box center [104, 48] width 63 height 13
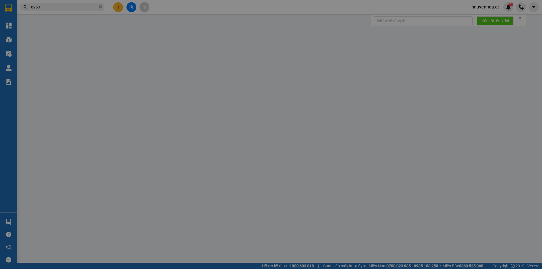
type input "0000000000"
type input "0355708963"
type input "0333969769"
type input "XUÂN AN"
type input "50.000"
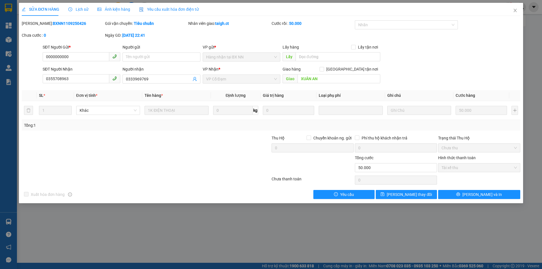
click at [80, 7] on span "Lịch sử" at bounding box center [78, 9] width 20 height 5
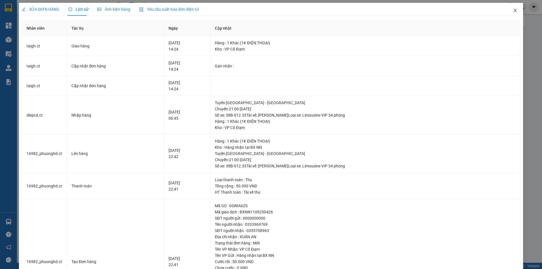
click at [513, 10] on icon "close" at bounding box center [515, 10] width 5 height 5
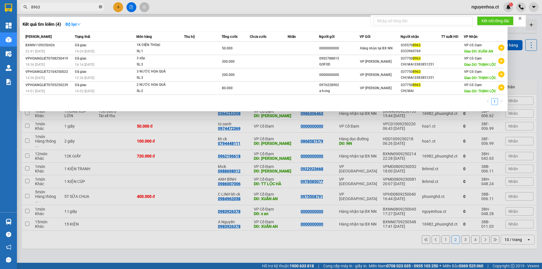
click at [100, 5] on span at bounding box center [100, 7] width 3 height 5
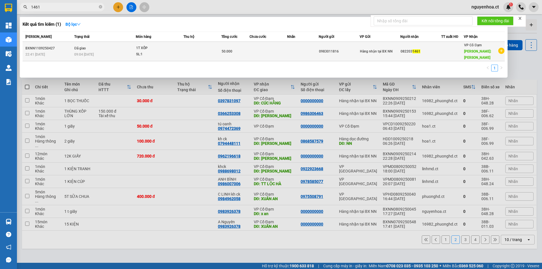
type input "1461"
click at [104, 51] on div "09:04 [DATE]" at bounding box center [104, 54] width 61 height 6
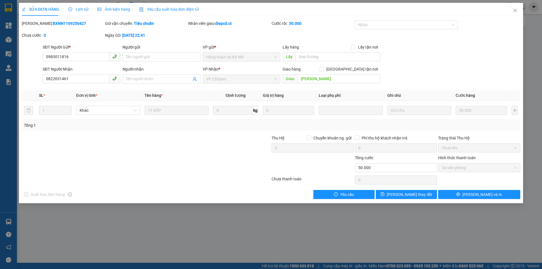
click at [80, 7] on span "Lịch sử" at bounding box center [78, 9] width 20 height 5
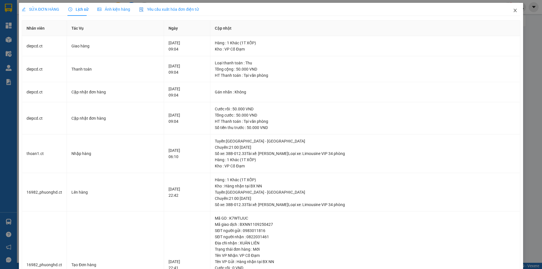
click at [513, 9] on icon "close" at bounding box center [515, 10] width 5 height 5
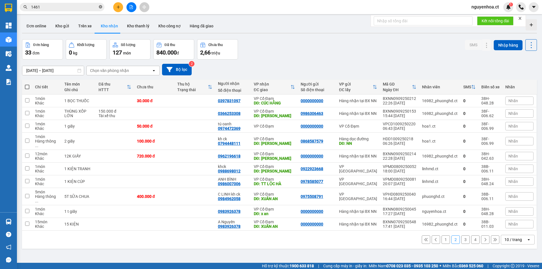
drag, startPoint x: 100, startPoint y: 7, endPoint x: 111, endPoint y: 0, distance: 12.2
click at [100, 6] on icon "close-circle" at bounding box center [100, 6] width 3 height 3
click at [92, 6] on input "text" at bounding box center [64, 7] width 67 height 6
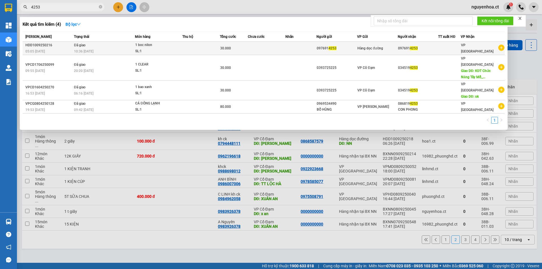
type input "4253"
click at [92, 47] on td "Đã giao 10:36 [DATE]" at bounding box center [103, 48] width 62 height 13
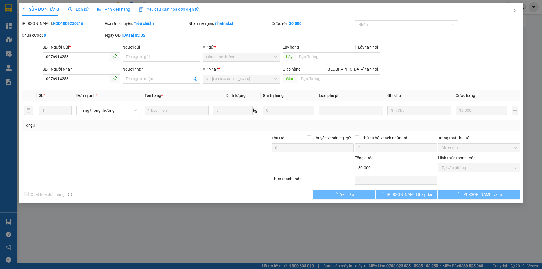
type input "0976914253"
type input "30.000"
click at [77, 7] on span "Lịch sử" at bounding box center [78, 9] width 20 height 5
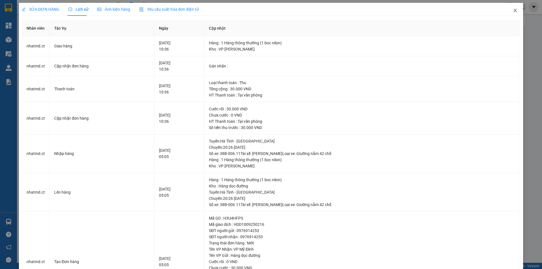
click at [514, 10] on span "Close" at bounding box center [515, 11] width 16 height 16
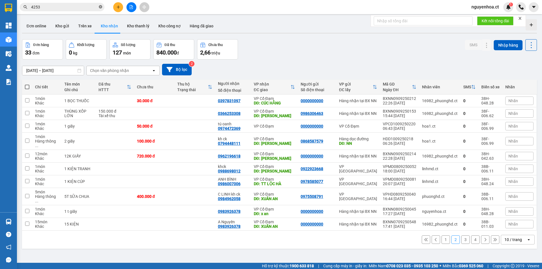
click at [102, 7] on icon "close-circle" at bounding box center [100, 6] width 3 height 3
click at [86, 6] on input "text" at bounding box center [64, 7] width 67 height 6
paste input "0375382131"
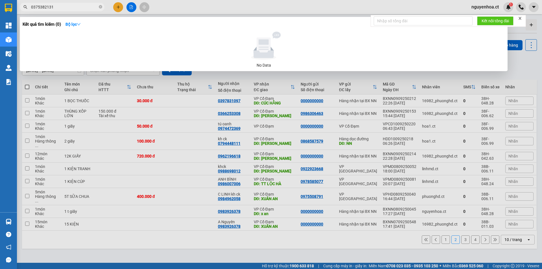
type input "0375382131"
click at [100, 7] on icon "close-circle" at bounding box center [100, 6] width 3 height 3
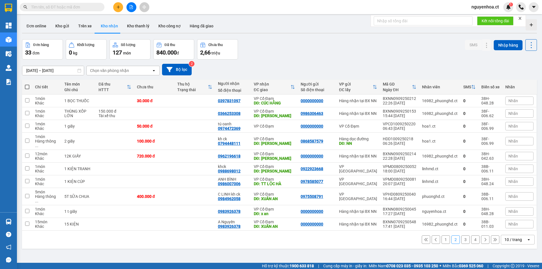
paste input "0964088948"
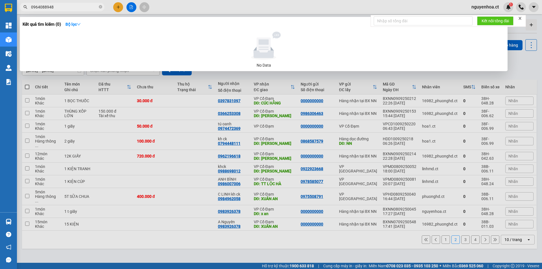
type input "0964088948"
click at [100, 7] on icon "close-circle" at bounding box center [100, 6] width 3 height 3
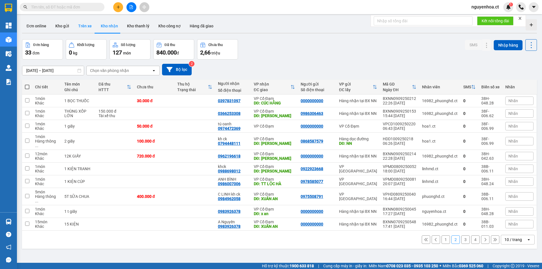
click at [87, 24] on button "Trên xe" at bounding box center [85, 26] width 23 height 14
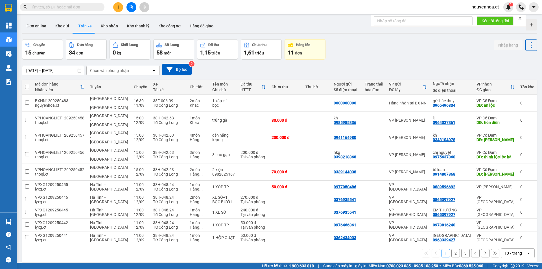
click at [471, 249] on button "4" at bounding box center [475, 253] width 8 height 8
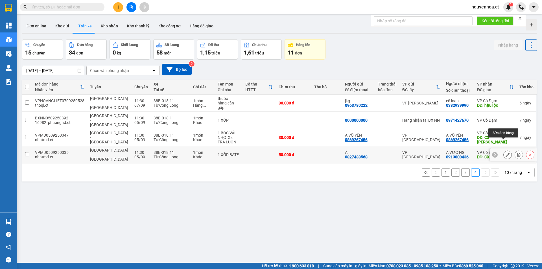
click at [505, 150] on button at bounding box center [507, 155] width 8 height 10
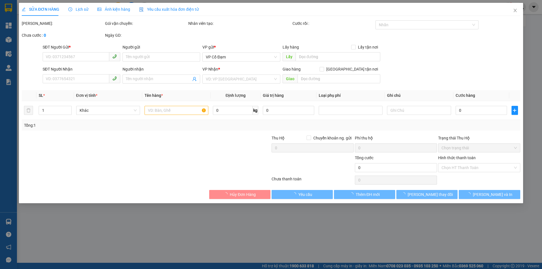
type input "0827438568"
type input "A"
type input "0913800436"
type input "A VƯƠNG"
type input "CX THỤ LỘC"
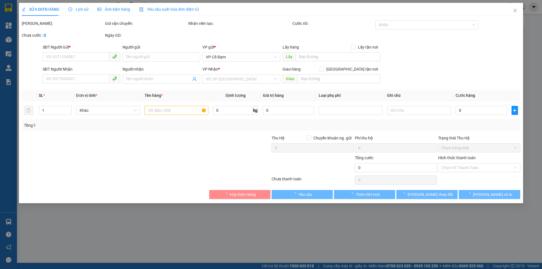
type input "50.000"
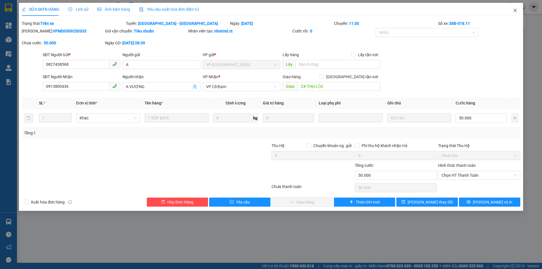
click at [514, 9] on icon "close" at bounding box center [515, 10] width 5 height 5
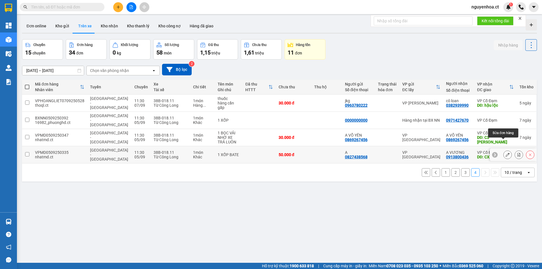
click at [505, 153] on icon at bounding box center [507, 155] width 4 height 4
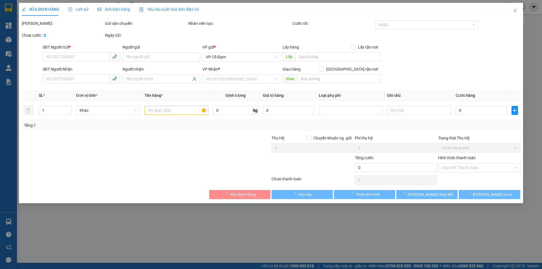
type input "0827438568"
type input "A"
type input "0913800436"
type input "A VƯƠNG"
type input "CX THỤ LỘC"
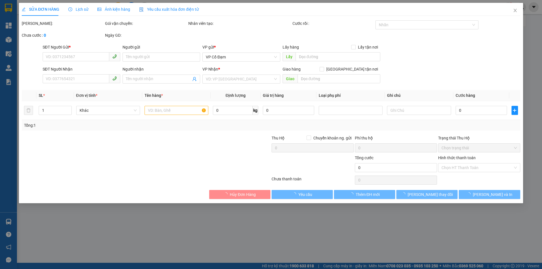
type input "50.000"
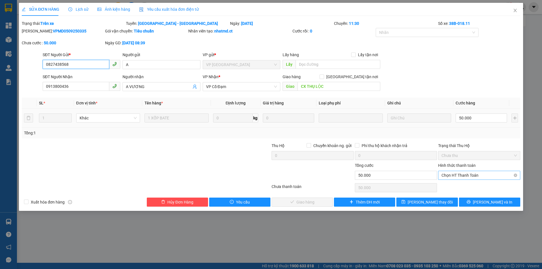
click at [453, 175] on span "Chọn HT Thanh Toán" at bounding box center [478, 175] width 75 height 8
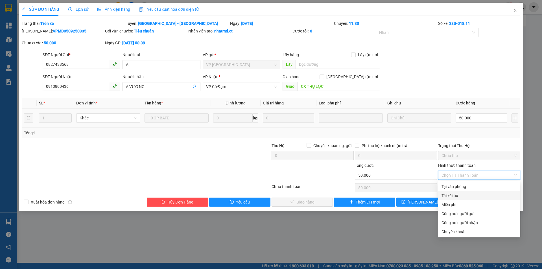
click at [454, 195] on div "Tài xế thu" at bounding box center [478, 195] width 75 height 6
type input "0"
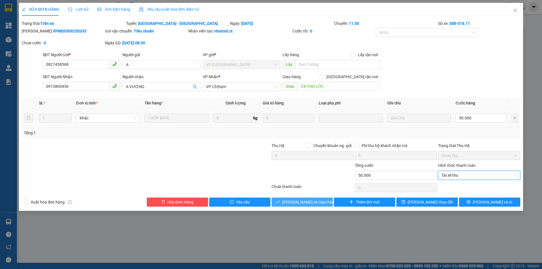
click at [315, 201] on span "[PERSON_NAME] và Giao hàng" at bounding box center [309, 202] width 54 height 6
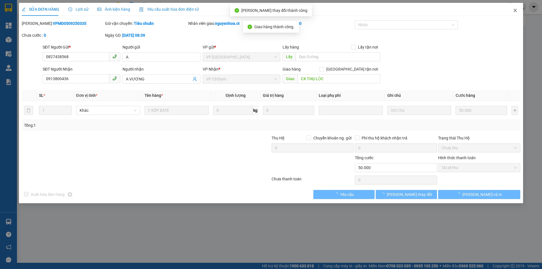
click at [517, 8] on span "Close" at bounding box center [515, 11] width 16 height 16
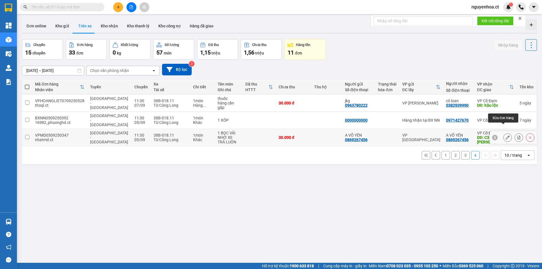
click at [503, 133] on button at bounding box center [507, 138] width 8 height 10
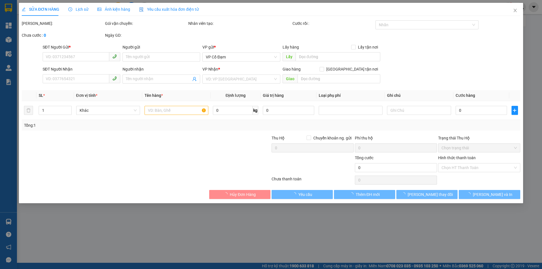
type input "0869267456"
type input "A VÕ YÊN"
type input "0869267456"
type input "A VÕ YÊN"
type input "C3 NGUYỄN DU"
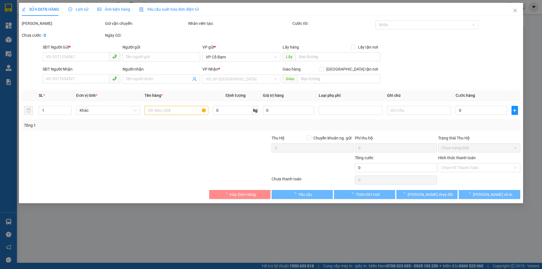
type input "30.000"
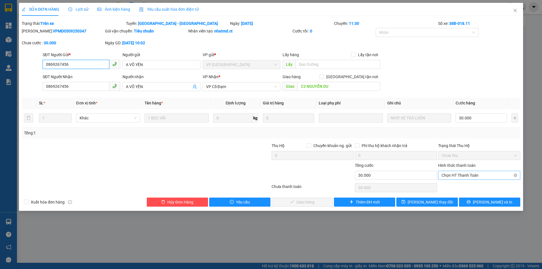
click at [452, 176] on span "Chọn HT Thanh Toán" at bounding box center [478, 175] width 75 height 8
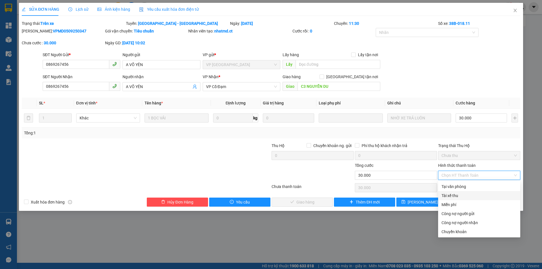
click at [454, 194] on div "Tài xế thu" at bounding box center [478, 195] width 75 height 6
type input "0"
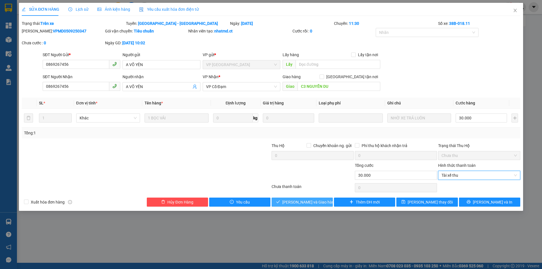
click at [318, 201] on span "[PERSON_NAME] và Giao hàng" at bounding box center [309, 202] width 54 height 6
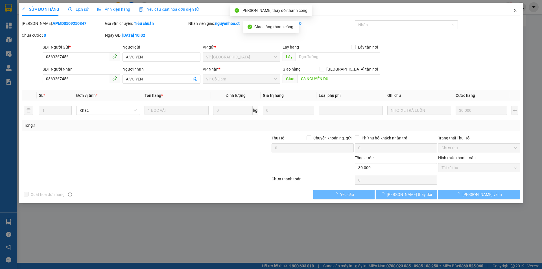
click at [519, 8] on span "Close" at bounding box center [515, 11] width 16 height 16
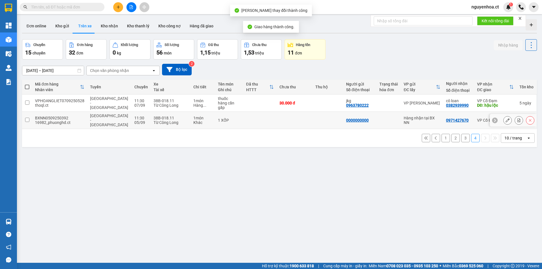
click at [504, 115] on button at bounding box center [507, 120] width 8 height 10
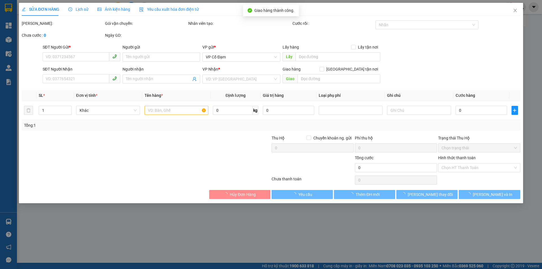
type input "0000000000"
type input "0971427670"
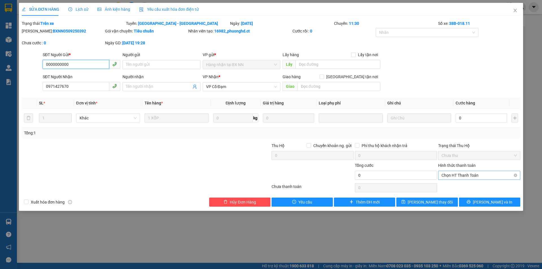
click at [456, 174] on span "Chọn HT Thanh Toán" at bounding box center [478, 175] width 75 height 8
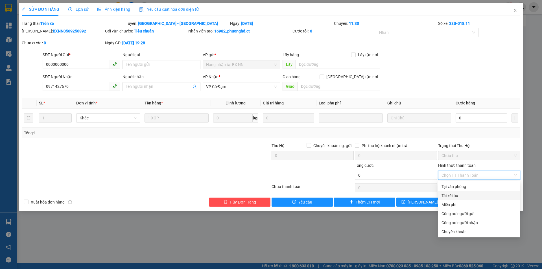
click at [451, 196] on div "Tài xế thu" at bounding box center [478, 195] width 75 height 6
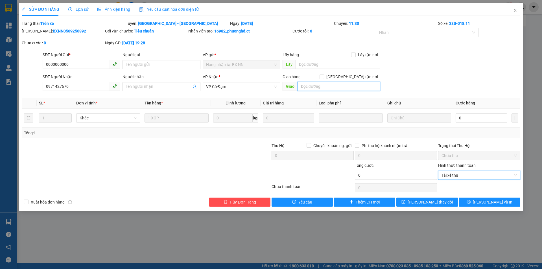
click at [310, 85] on input "text" at bounding box center [338, 86] width 83 height 9
type input "."
drag, startPoint x: 429, startPoint y: 201, endPoint x: 430, endPoint y: 194, distance: 6.5
click at [430, 201] on span "[PERSON_NAME] thay đổi" at bounding box center [429, 202] width 45 height 6
click at [79, 8] on span "Lịch sử" at bounding box center [78, 9] width 20 height 5
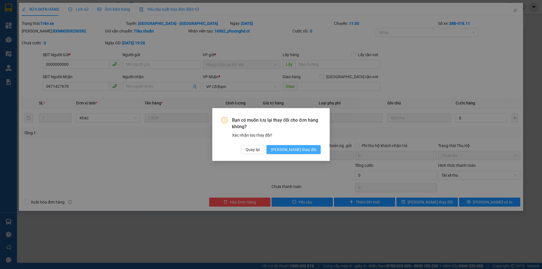
click at [311, 150] on span "[PERSON_NAME] thay đổi" at bounding box center [293, 149] width 45 height 6
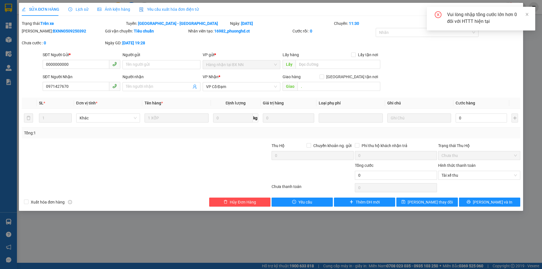
click at [529, 14] on div "Vui lòng nhập tổng cước lớn hơn 0 đối với HTTT hiện tại" at bounding box center [481, 19] width 108 height 24
click at [527, 14] on icon "close" at bounding box center [526, 14] width 3 height 3
click at [515, 9] on icon "close" at bounding box center [515, 10] width 5 height 5
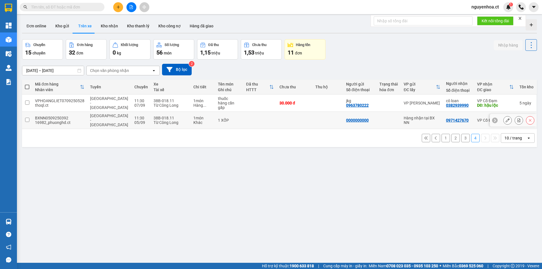
click at [503, 115] on button at bounding box center [507, 120] width 8 height 10
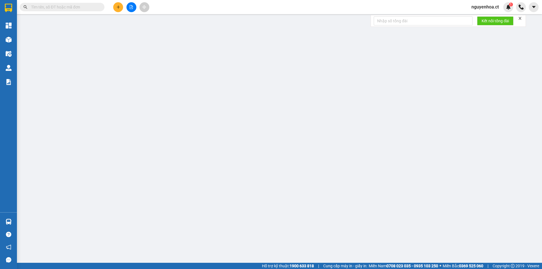
type input "0000000000"
type input "0971427670"
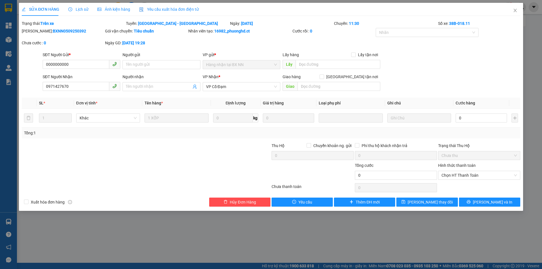
click at [83, 10] on span "Lịch sử" at bounding box center [78, 9] width 20 height 5
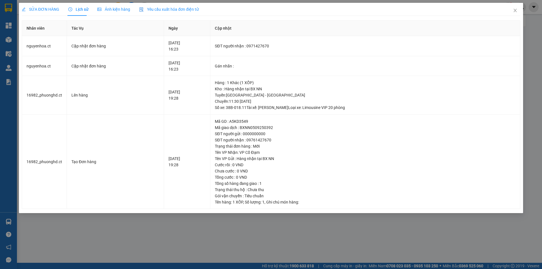
click at [47, 6] on div "SỬA ĐƠN HÀNG" at bounding box center [41, 9] width 38 height 6
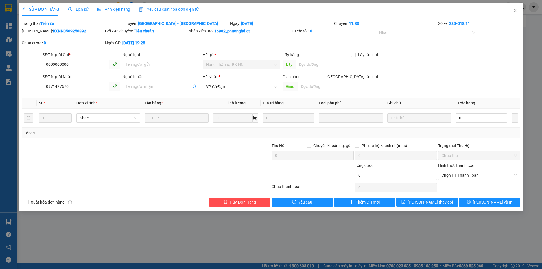
click at [462, 156] on span "Chưa thu" at bounding box center [478, 155] width 75 height 8
click at [480, 118] on input "0" at bounding box center [480, 117] width 51 height 9
click at [514, 12] on icon "close" at bounding box center [514, 10] width 3 height 3
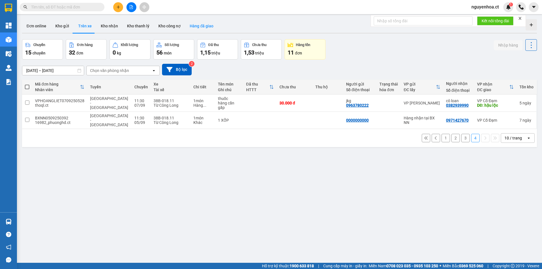
click at [199, 24] on button "Hàng đã giao" at bounding box center [201, 26] width 33 height 14
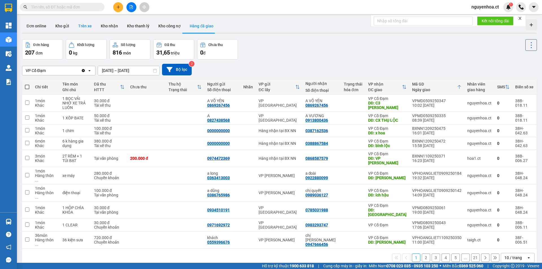
click at [90, 23] on button "Trên xe" at bounding box center [85, 26] width 23 height 14
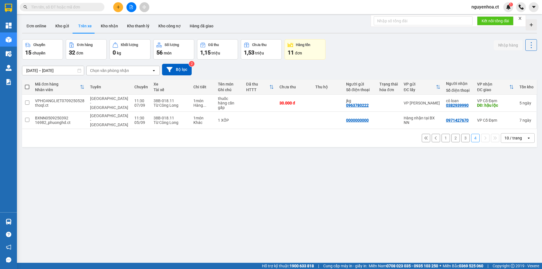
click at [461, 134] on button "3" at bounding box center [465, 138] width 8 height 8
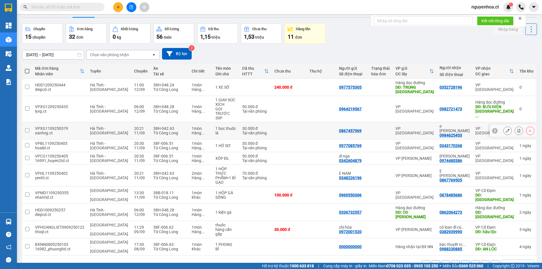
scroll to position [26, 0]
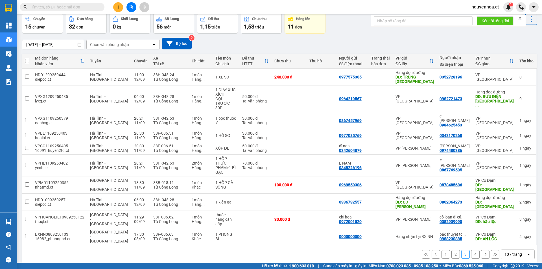
click at [471, 250] on button "4" at bounding box center [475, 254] width 8 height 8
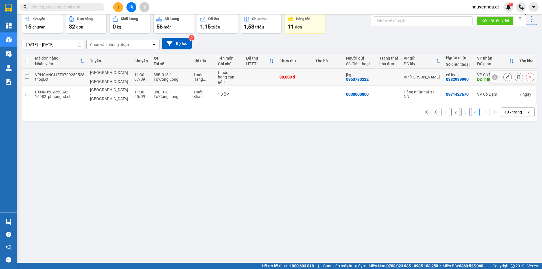
click at [505, 75] on icon at bounding box center [507, 77] width 4 height 4
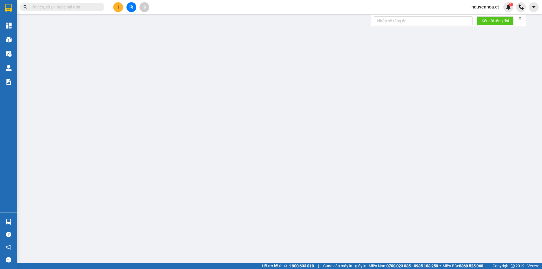
type input "0963780222"
type input "jkg"
type input "0382939990"
type input "cô loan"
type input "hậu lộc"
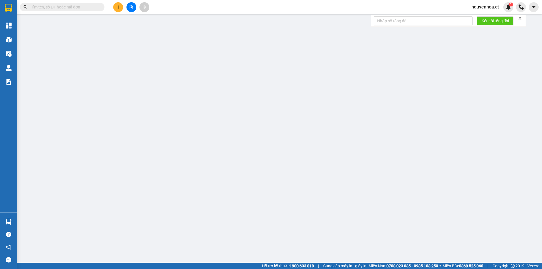
type input "30.000"
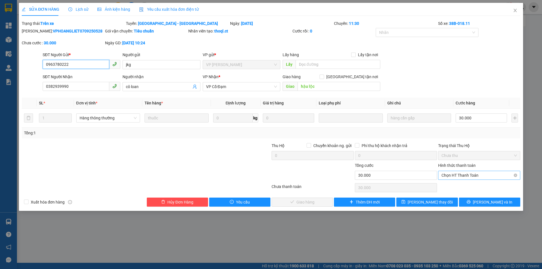
click at [453, 175] on span "Chọn HT Thanh Toán" at bounding box center [478, 175] width 75 height 8
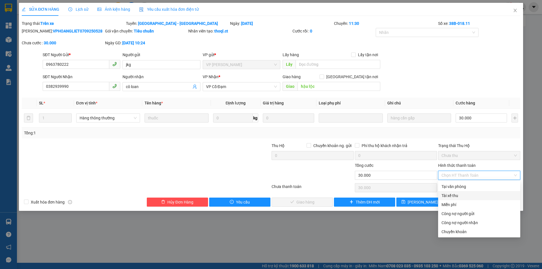
click at [451, 196] on div "Tài xế thu" at bounding box center [478, 195] width 75 height 6
type input "0"
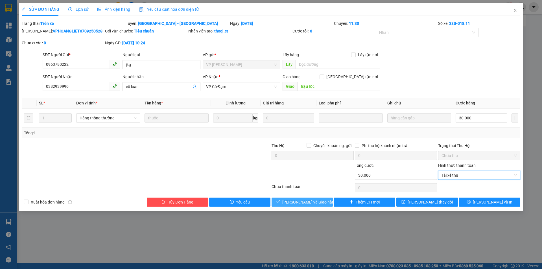
click at [315, 202] on span "[PERSON_NAME] và Giao hàng" at bounding box center [309, 202] width 54 height 6
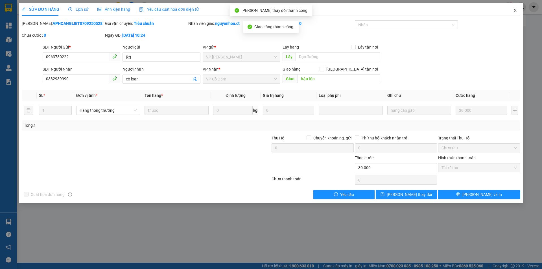
click at [515, 9] on icon "close" at bounding box center [515, 10] width 5 height 5
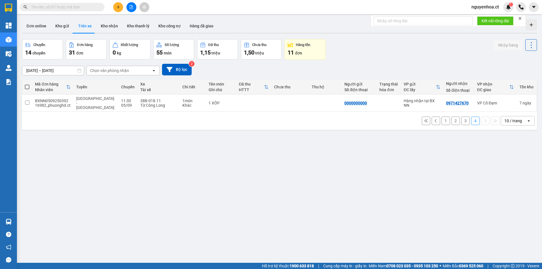
click at [463, 117] on button "3" at bounding box center [465, 121] width 8 height 8
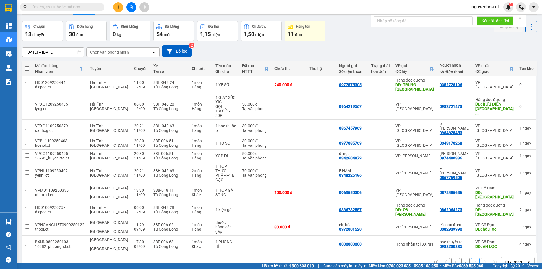
scroll to position [26, 0]
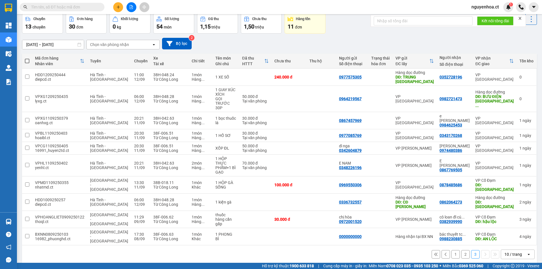
click at [463, 250] on button "2" at bounding box center [465, 254] width 8 height 8
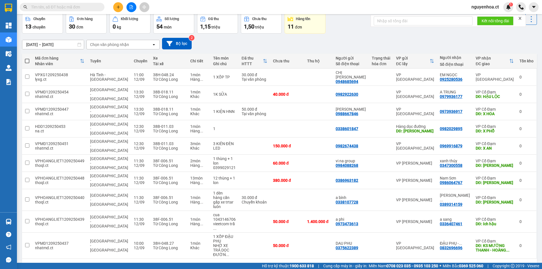
click at [441, 263] on button at bounding box center [445, 267] width 8 height 8
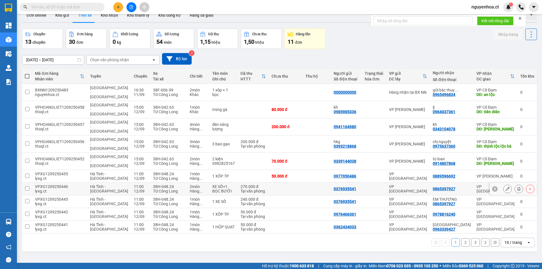
scroll to position [0, 0]
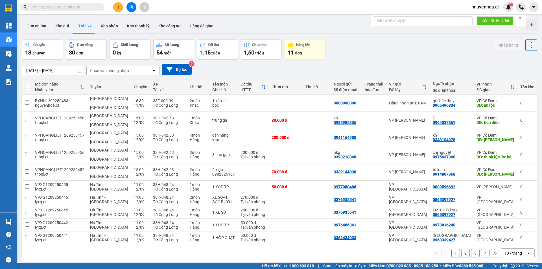
click at [483, 249] on button at bounding box center [485, 253] width 8 height 8
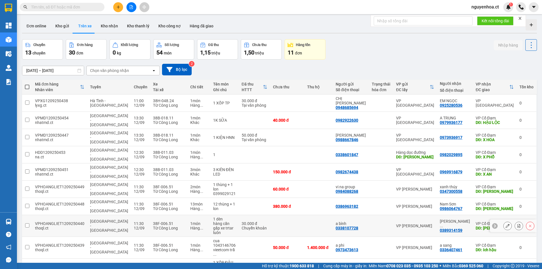
scroll to position [26, 0]
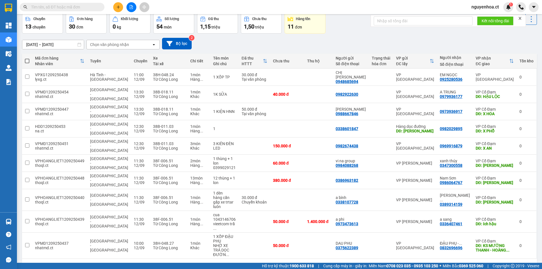
click at [483, 266] on icon at bounding box center [485, 268] width 4 height 4
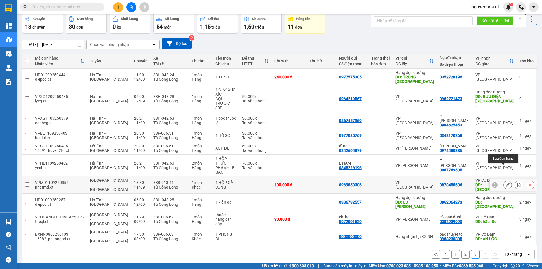
click at [505, 183] on icon at bounding box center [507, 185] width 4 height 4
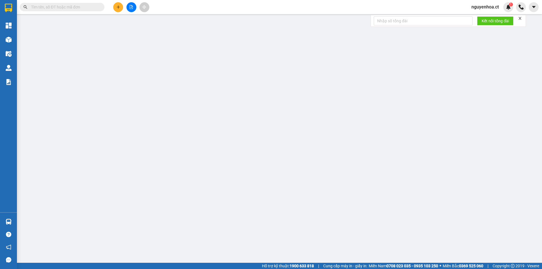
type input "0969550306"
type input "0878485686"
type input "BÌNH LỘC"
type input "100.000"
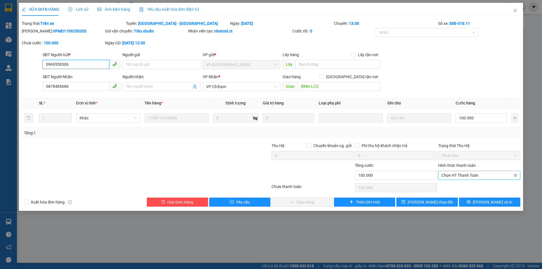
click at [454, 175] on span "Chọn HT Thanh Toán" at bounding box center [478, 175] width 75 height 8
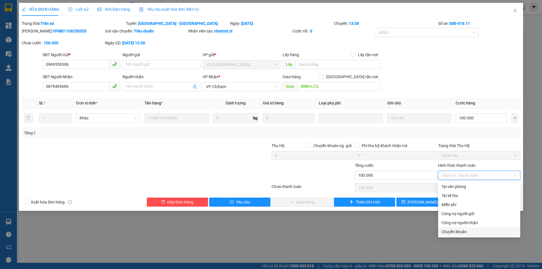
click at [449, 231] on div "Chuyển khoản" at bounding box center [478, 231] width 75 height 6
type input "0"
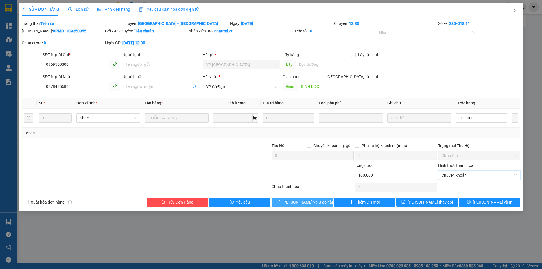
click at [315, 202] on span "[PERSON_NAME] và Giao hàng" at bounding box center [309, 202] width 54 height 6
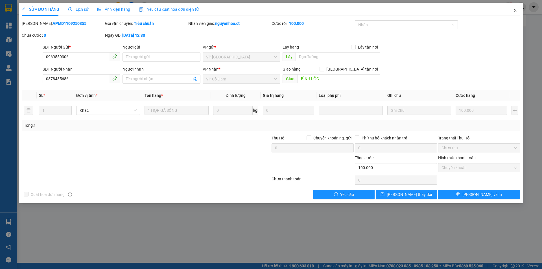
click at [514, 10] on icon "close" at bounding box center [514, 10] width 3 height 3
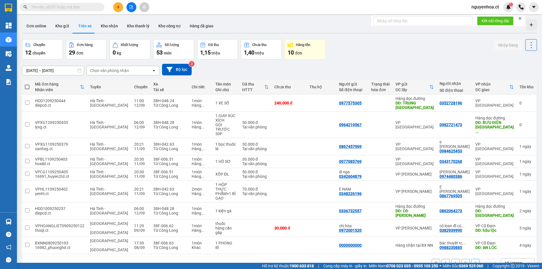
click at [461, 259] on button "2" at bounding box center [465, 263] width 8 height 8
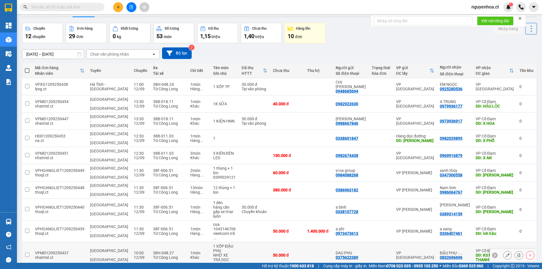
scroll to position [26, 0]
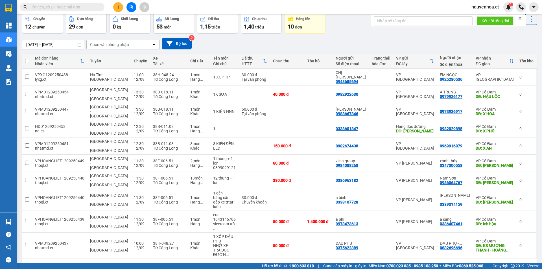
click at [473, 263] on button "3" at bounding box center [475, 267] width 8 height 8
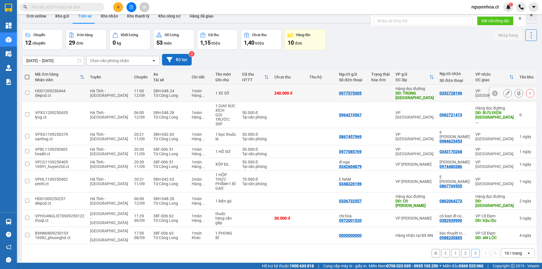
scroll to position [0, 0]
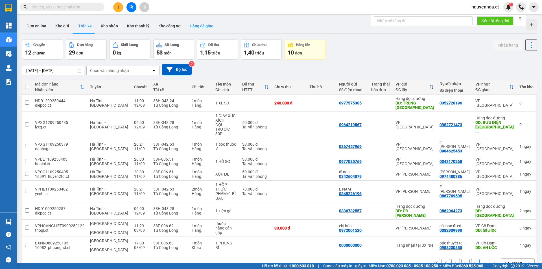
click at [202, 25] on button "Hàng đã giao" at bounding box center [201, 26] width 33 height 14
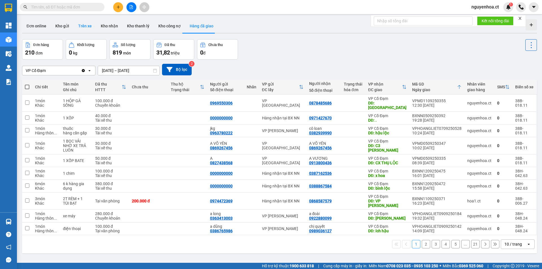
click at [85, 23] on button "Trên xe" at bounding box center [85, 26] width 23 height 14
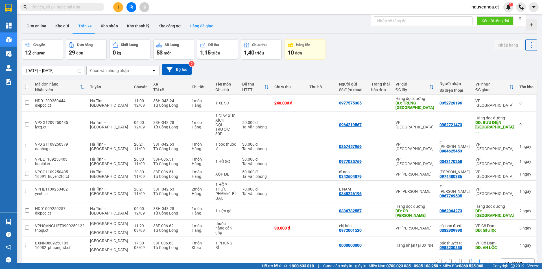
click at [197, 23] on button "Hàng đã giao" at bounding box center [201, 26] width 33 height 14
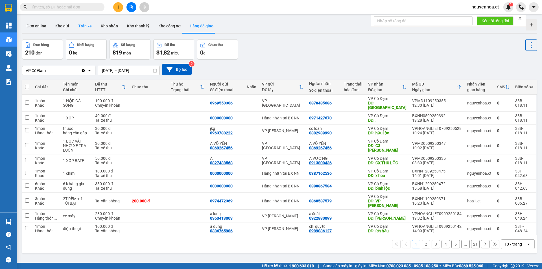
click at [85, 25] on button "Trên xe" at bounding box center [85, 26] width 23 height 14
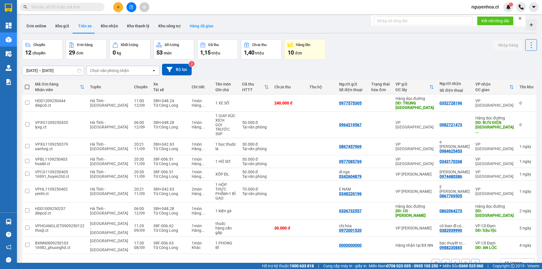
click at [203, 22] on button "Hàng đã giao" at bounding box center [201, 26] width 33 height 14
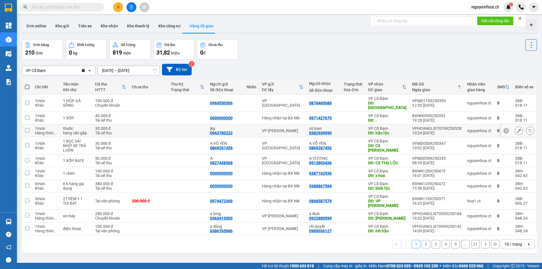
click at [518, 126] on button at bounding box center [519, 131] width 8 height 10
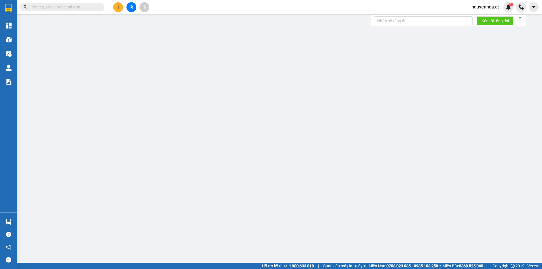
type input "0963780222"
type input "jkg"
type input "0382939990"
type input "cô loan"
type input "hậu lộc"
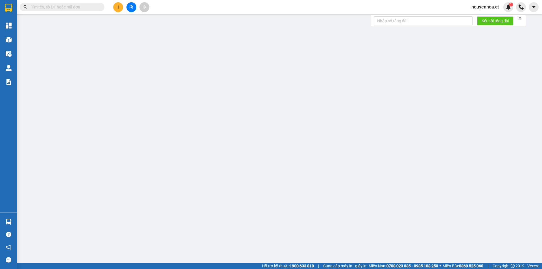
type input "30.000"
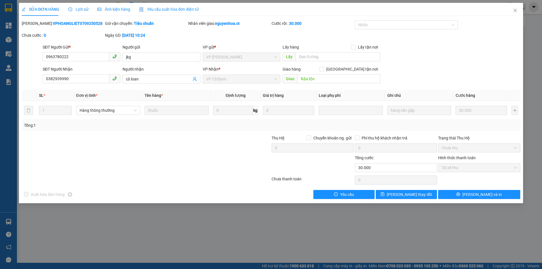
click at [77, 10] on span "Lịch sử" at bounding box center [78, 9] width 20 height 5
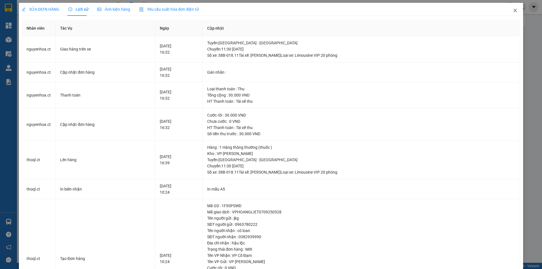
click at [513, 10] on icon "close" at bounding box center [515, 10] width 5 height 5
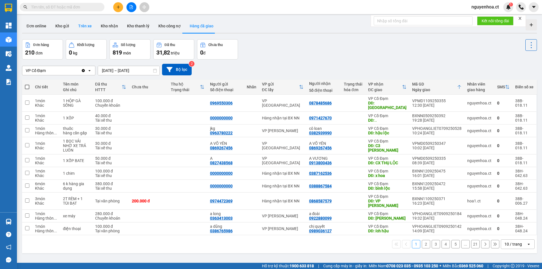
click at [88, 26] on button "Trên xe" at bounding box center [85, 26] width 23 height 14
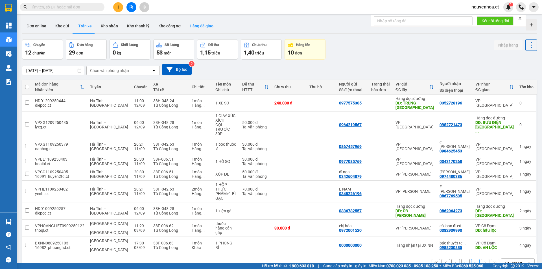
click at [203, 24] on button "Hàng đã giao" at bounding box center [201, 26] width 33 height 14
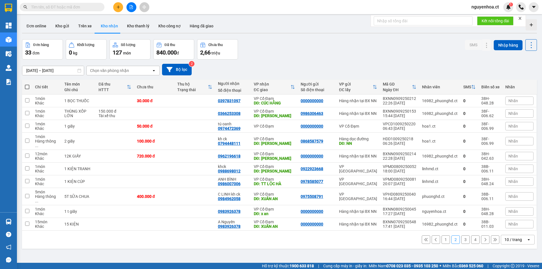
click at [93, 8] on input "text" at bounding box center [64, 7] width 67 height 6
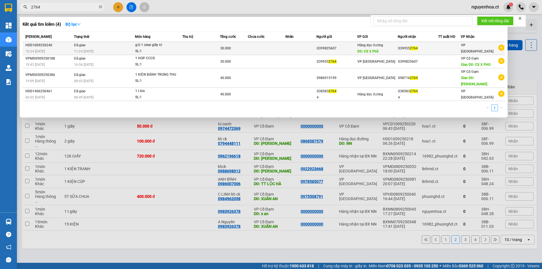
type input "2764"
click at [83, 49] on span "11:24 - 11/09" at bounding box center [83, 51] width 19 height 5
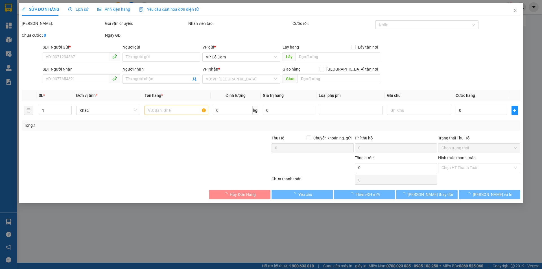
type input "0399825607"
type input "CX X Phổ"
type input "0399552764"
type input "30.000"
click at [80, 7] on span "Lịch sử" at bounding box center [78, 9] width 20 height 5
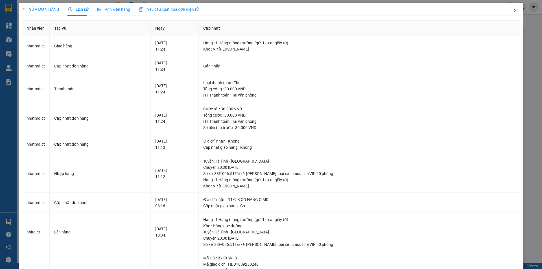
click at [513, 11] on icon "close" at bounding box center [515, 10] width 5 height 5
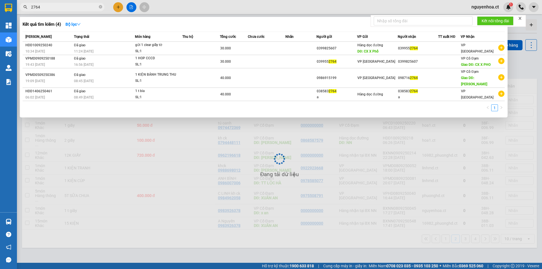
click at [78, 8] on input "2764" at bounding box center [64, 7] width 67 height 6
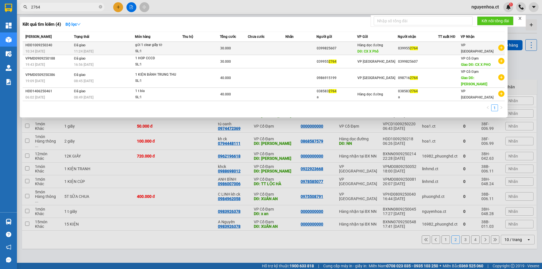
click at [83, 45] on span "Đã giao" at bounding box center [80, 45] width 12 height 4
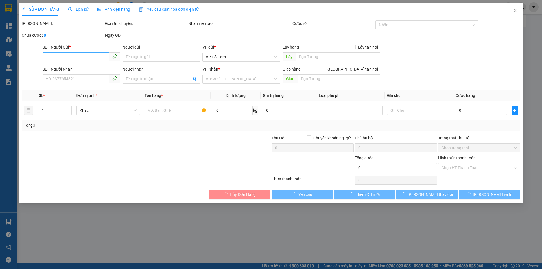
type input "0399825607"
type input "CX X Phổ"
type input "0399552764"
type input "30.000"
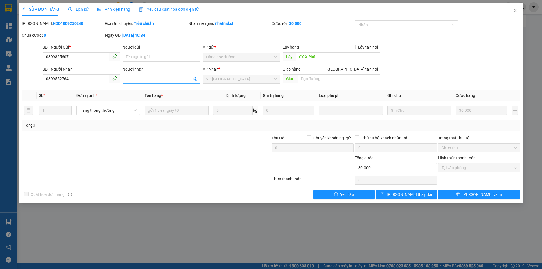
click at [140, 78] on input "Người nhận" at bounding box center [158, 79] width 65 height 6
type input "x263 nhận"
click at [403, 195] on span "[PERSON_NAME] thay đổi" at bounding box center [408, 194] width 45 height 6
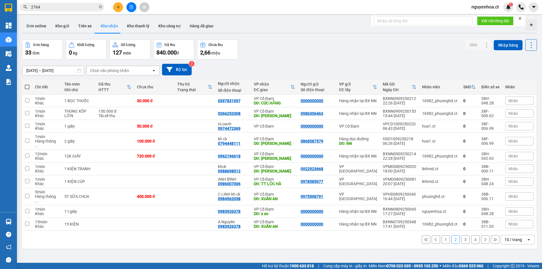
click at [70, 5] on input "2764" at bounding box center [64, 7] width 67 height 6
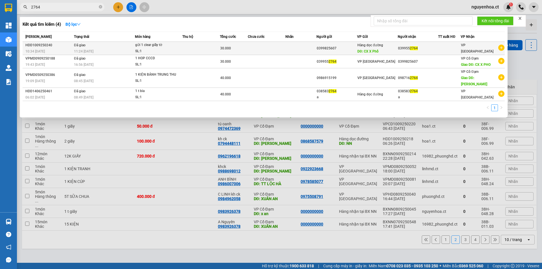
click at [93, 44] on td "Đã giao 11:24 - 11/09" at bounding box center [103, 48] width 62 height 13
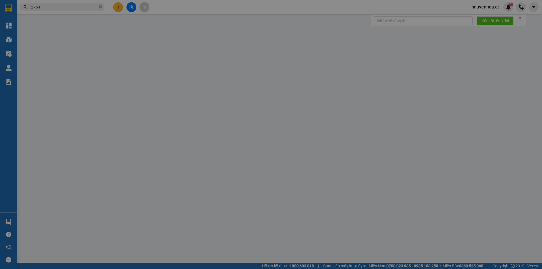
type input "0399825607"
type input "CX X Phổ"
type input "0399552764"
type input "x263 nhận"
type input "30.000"
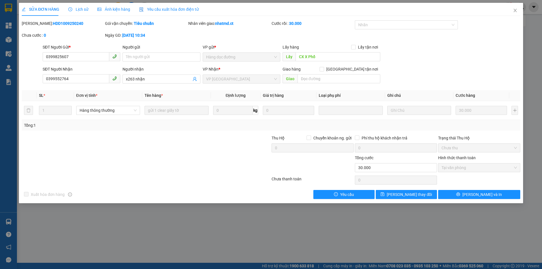
click at [82, 9] on span "Lịch sử" at bounding box center [78, 9] width 20 height 5
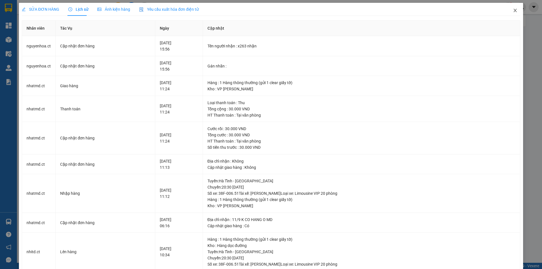
click at [514, 10] on span "Close" at bounding box center [515, 11] width 16 height 16
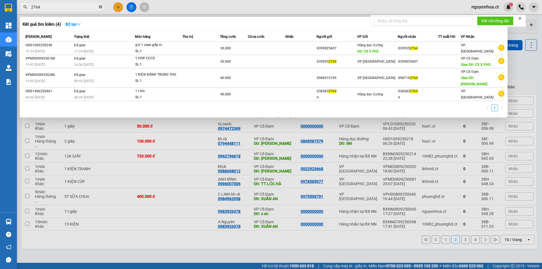
click at [100, 7] on icon "close-circle" at bounding box center [100, 6] width 3 height 3
type input "7584"
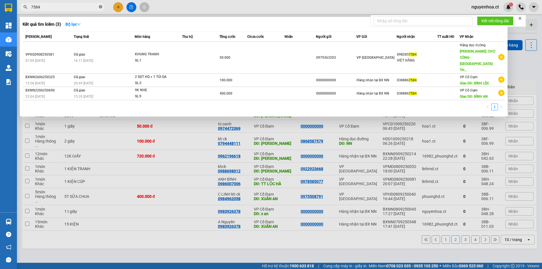
click at [101, 6] on icon "close-circle" at bounding box center [100, 6] width 3 height 3
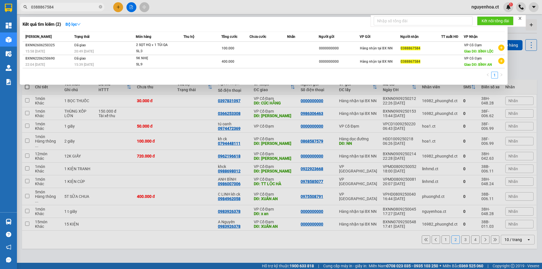
drag, startPoint x: 100, startPoint y: 6, endPoint x: 80, endPoint y: 94, distance: 89.8
click at [80, 12] on div "Kết quả tìm kiếm ( 2 ) Bộ lọc Mã ĐH Trạng thái Món hàng Thu hộ Tổng cước Chưa c…" at bounding box center [55, 7] width 110 height 10
click at [66, 5] on input "0388867584" at bounding box center [64, 7] width 67 height 6
type input "0388867584"
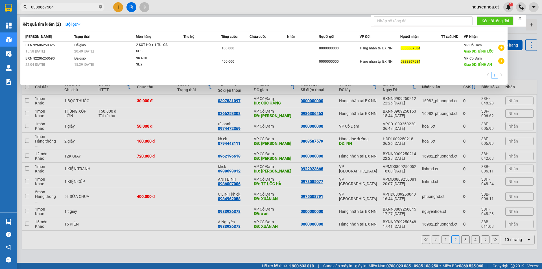
click at [99, 7] on icon "close-circle" at bounding box center [100, 6] width 3 height 3
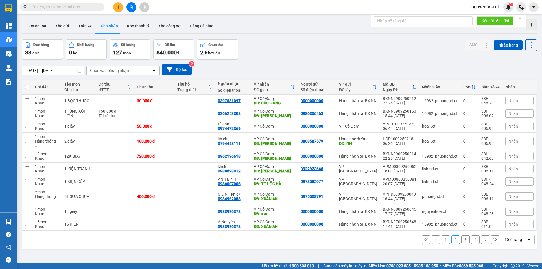
click at [69, 8] on input "text" at bounding box center [64, 7] width 67 height 6
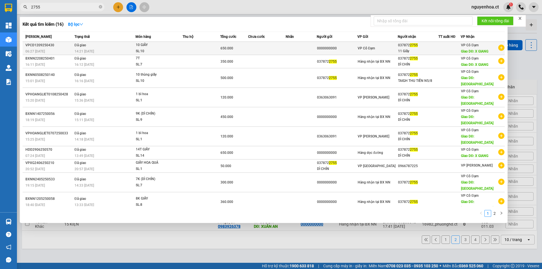
type input "2755"
click at [88, 48] on td "Đã giao 14:21 - 12/09" at bounding box center [104, 48] width 62 height 13
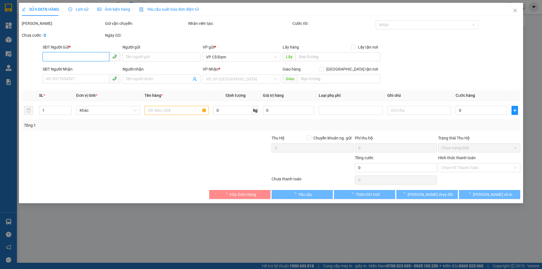
type input "0000000000"
type input "0378722755"
type input "11 Giấy"
type input "X GIANG"
type input "650.000"
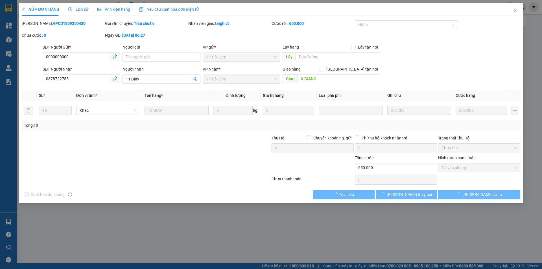
click at [83, 8] on span "Lịch sử" at bounding box center [78, 9] width 20 height 5
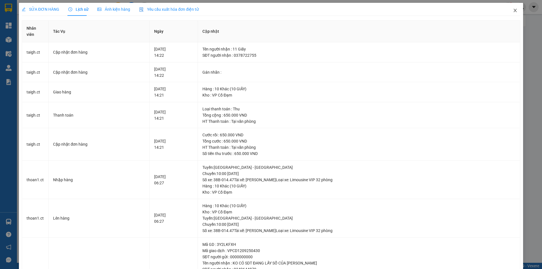
click at [513, 10] on icon "close" at bounding box center [515, 10] width 5 height 5
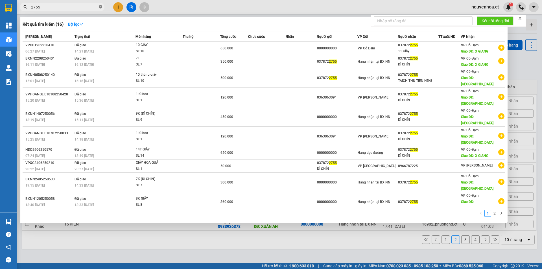
click at [101, 7] on icon "close-circle" at bounding box center [100, 6] width 3 height 3
type input "6737"
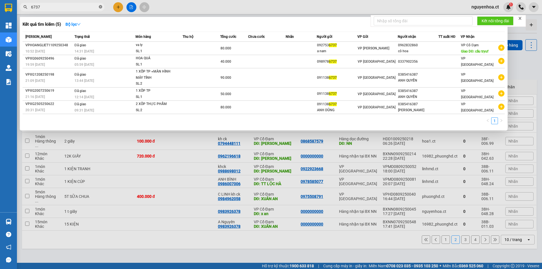
click at [100, 5] on span at bounding box center [100, 7] width 3 height 5
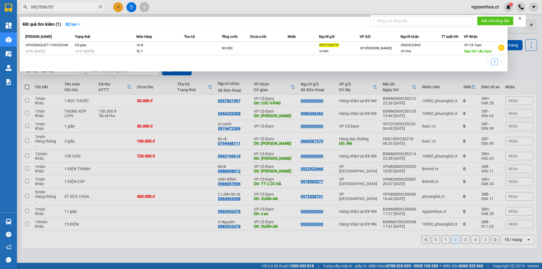
type input "0927536737"
click at [117, 6] on div at bounding box center [271, 134] width 542 height 269
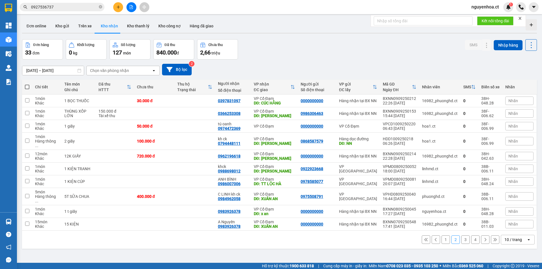
click at [116, 8] on icon "plus" at bounding box center [118, 7] width 4 height 4
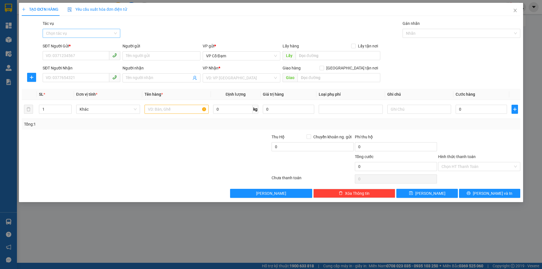
click at [78, 33] on input "Tác vụ" at bounding box center [79, 33] width 67 height 8
click at [72, 46] on div "Nhập hàng lên xe" at bounding box center [81, 44] width 71 height 6
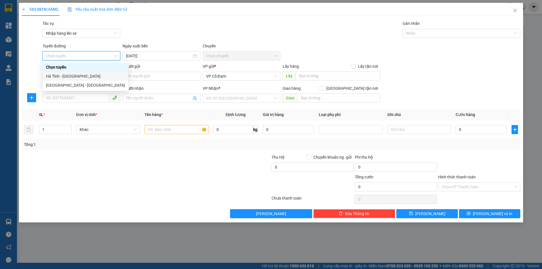
click at [71, 75] on div "Hà Tĩnh - [GEOGRAPHIC_DATA]" at bounding box center [85, 76] width 79 height 6
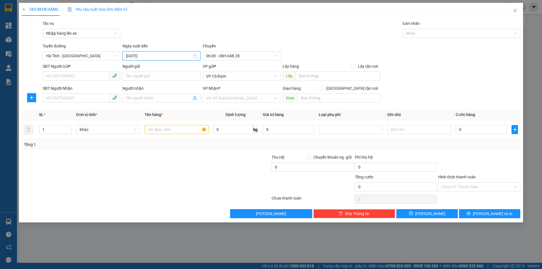
click at [152, 54] on input "[DATE]" at bounding box center [159, 56] width 66 height 6
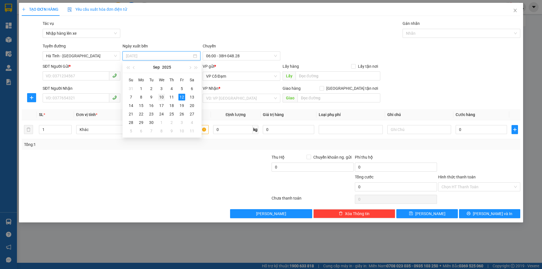
click at [164, 97] on div "10" at bounding box center [161, 97] width 7 height 7
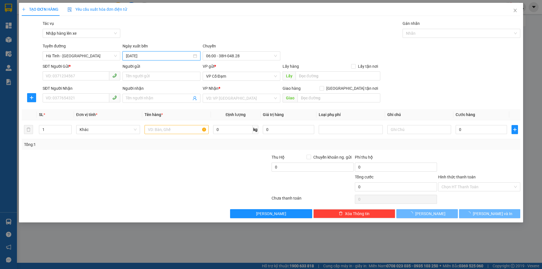
type input "[DATE]"
click at [235, 52] on span "06:00 - 38H-048.28" at bounding box center [241, 56] width 71 height 8
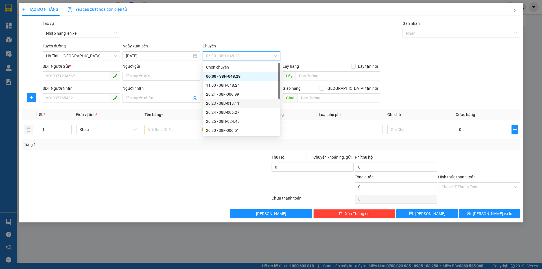
click at [237, 102] on div "20:23 - 38B-018.11" at bounding box center [241, 103] width 71 height 6
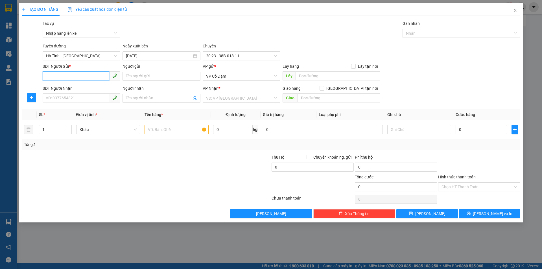
click at [89, 77] on input "SĐT Người Gửi *" at bounding box center [76, 75] width 67 height 9
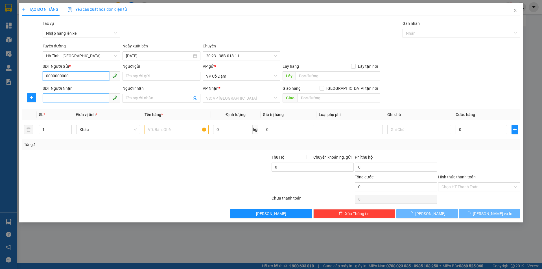
type input "0000000000"
click at [66, 96] on input "SĐT Người Nhận" at bounding box center [76, 97] width 67 height 9
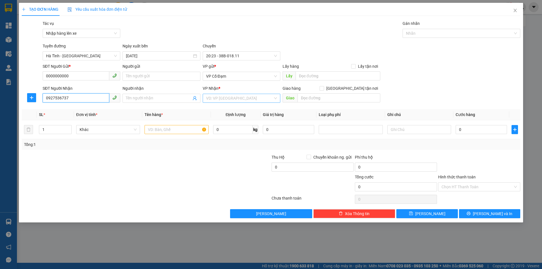
type input "0927536737"
click at [237, 98] on input "search" at bounding box center [239, 98] width 67 height 8
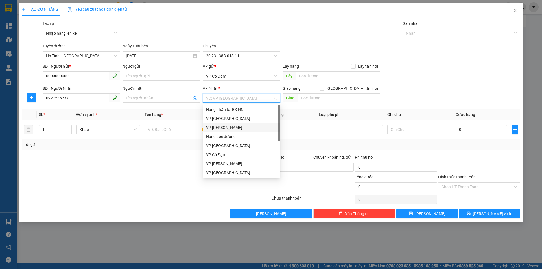
click at [228, 126] on div "VP [PERSON_NAME]" at bounding box center [241, 127] width 71 height 6
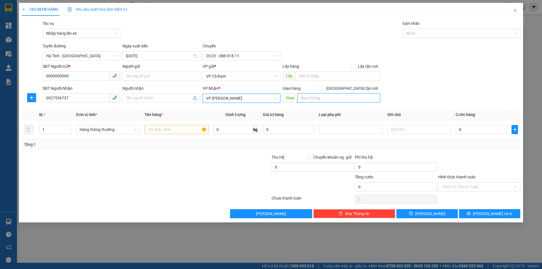
click at [312, 97] on input "text" at bounding box center [338, 97] width 83 height 9
type input "."
click at [172, 131] on input "text" at bounding box center [176, 129] width 64 height 9
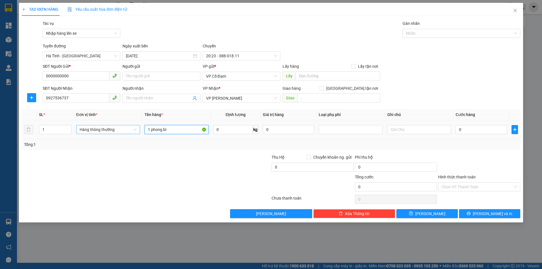
click at [113, 129] on span "Hàng thông thường" at bounding box center [108, 129] width 57 height 8
type input "1 phong bì"
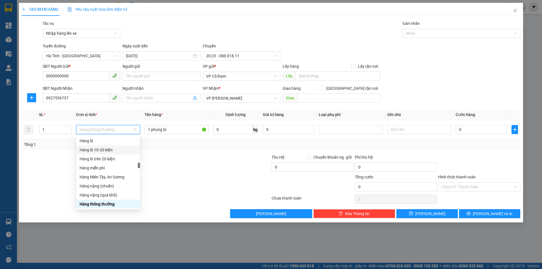
click at [168, 152] on div "Transit Pickup Surcharge Ids Transit Deliver Surcharge Ids Transit Deliver Surc…" at bounding box center [271, 119] width 498 height 198
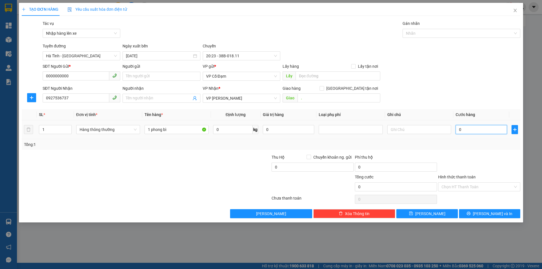
click at [489, 130] on input "0" at bounding box center [480, 129] width 51 height 9
type input "3"
type input "30"
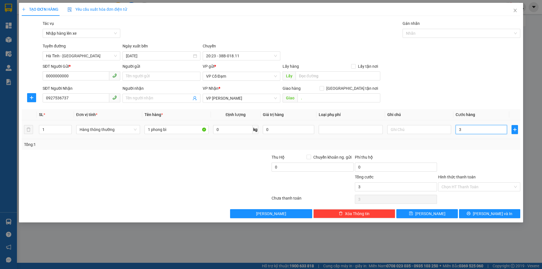
type input "30"
type input "30.000"
click at [454, 190] on input "Hình thức thanh toán" at bounding box center [476, 187] width 71 height 8
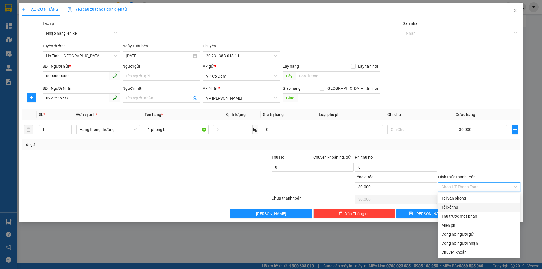
click at [454, 206] on div "Tài xế thu" at bounding box center [478, 207] width 75 height 6
type input "0"
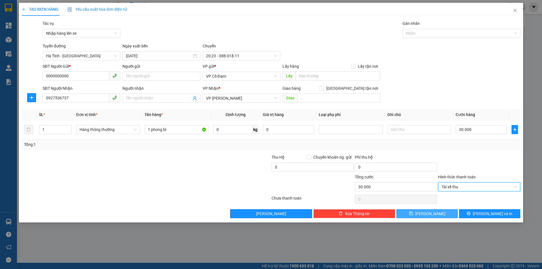
click at [428, 211] on span "[PERSON_NAME]" at bounding box center [430, 213] width 30 height 6
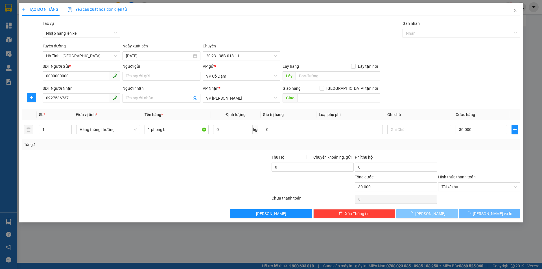
type input "0"
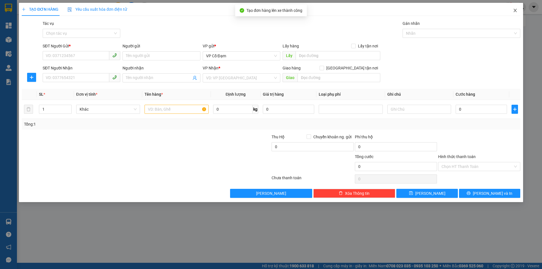
drag, startPoint x: 515, startPoint y: 10, endPoint x: 89, endPoint y: 0, distance: 426.9
click at [515, 9] on icon "close" at bounding box center [515, 10] width 5 height 5
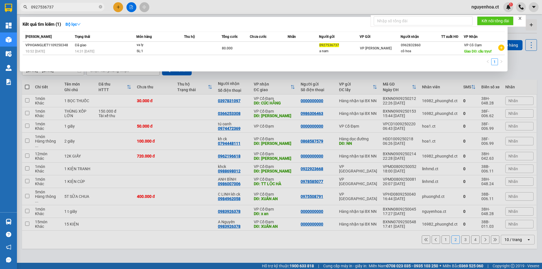
click at [98, 6] on span "0927536737" at bounding box center [62, 7] width 85 height 8
click at [101, 7] on icon "close-circle" at bounding box center [100, 6] width 3 height 3
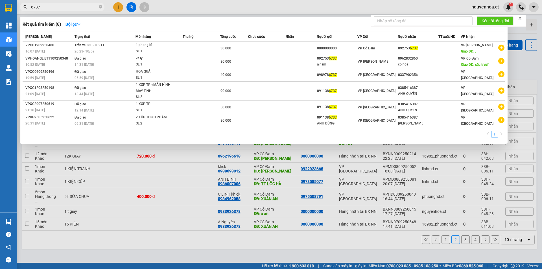
type input "6737"
click at [100, 8] on icon "close-circle" at bounding box center [100, 6] width 3 height 3
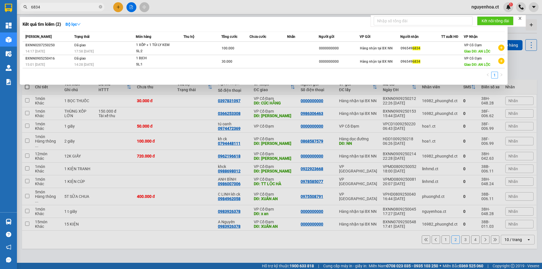
type input "6834"
click at [101, 9] on span at bounding box center [100, 7] width 3 height 5
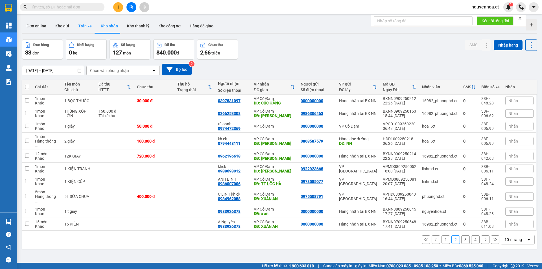
click at [82, 27] on button "Trên xe" at bounding box center [85, 26] width 23 height 14
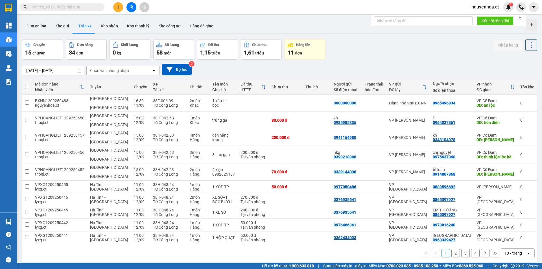
click at [473, 249] on button "4" at bounding box center [475, 253] width 8 height 8
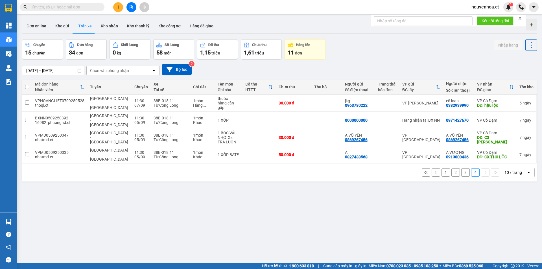
click at [461, 168] on button "3" at bounding box center [465, 172] width 8 height 8
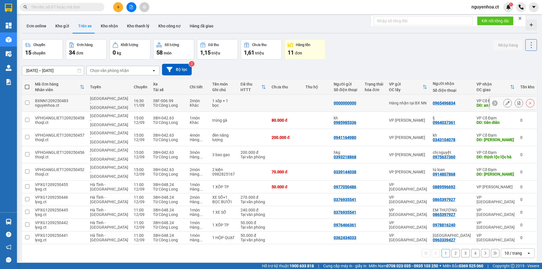
click at [503, 98] on button at bounding box center [507, 103] width 8 height 10
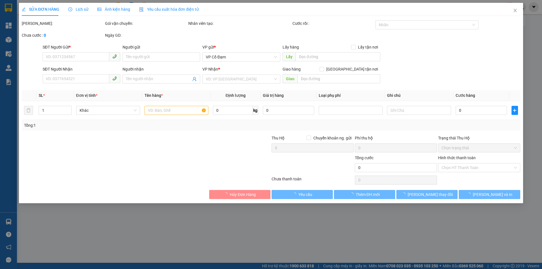
type input "0000000000"
type input "0965496834"
type input "an lộc"
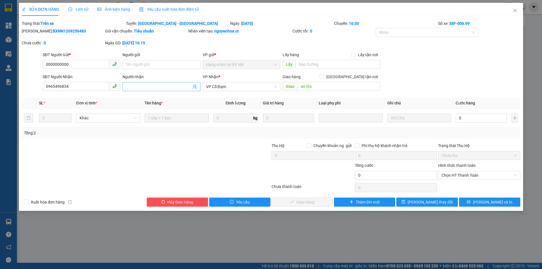
click at [151, 85] on input "Người nhận" at bounding box center [158, 87] width 65 height 6
type input "b"
type input "gửi bác thuyết tc trả"
click at [420, 200] on span "[PERSON_NAME] thay đổi" at bounding box center [429, 202] width 45 height 6
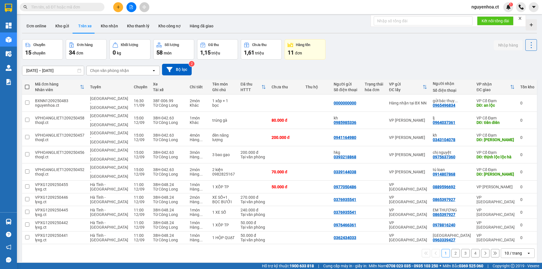
click at [91, 6] on input "text" at bounding box center [64, 7] width 67 height 6
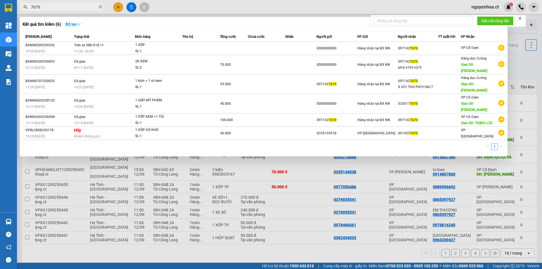
type input "7670"
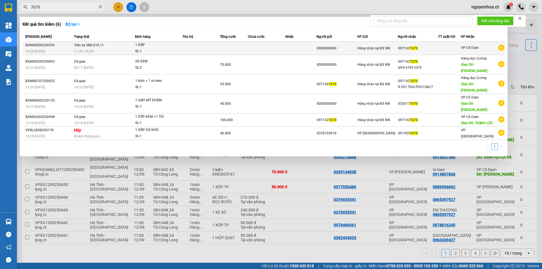
click at [145, 52] on div "SL: 1" at bounding box center [156, 51] width 42 height 6
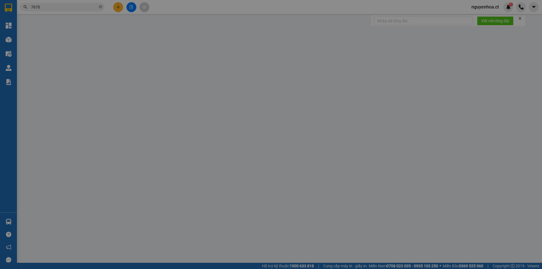
type input "0000000000"
type input "0971427670"
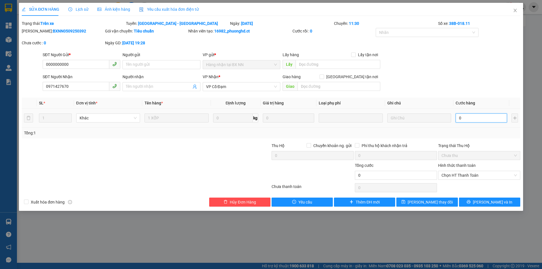
click at [480, 117] on input "0" at bounding box center [480, 117] width 51 height 9
type input "4"
type input "40"
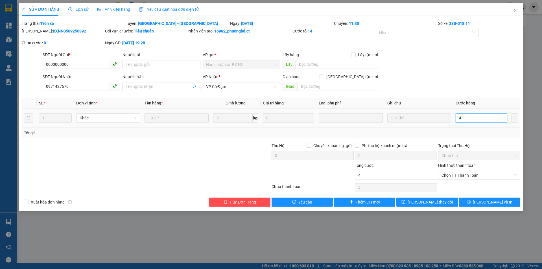
type input "40"
click at [472, 177] on span "Chọn HT Thanh Toán" at bounding box center [478, 175] width 75 height 8
type input "40"
type input "40.000"
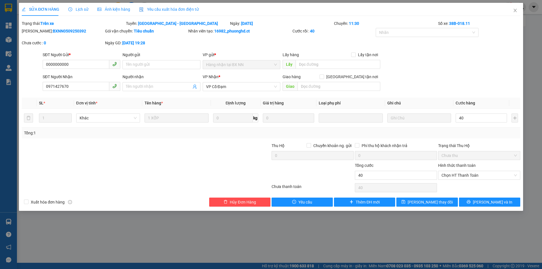
type input "40.000"
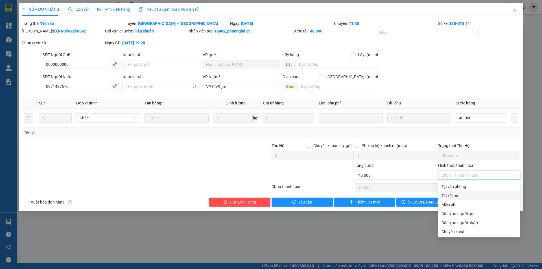
click at [465, 196] on div "Tài xế thu" at bounding box center [478, 195] width 75 height 6
type input "0"
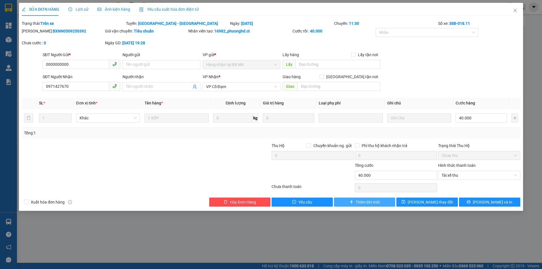
click at [376, 203] on span "Thêm ĐH mới" at bounding box center [367, 202] width 24 height 6
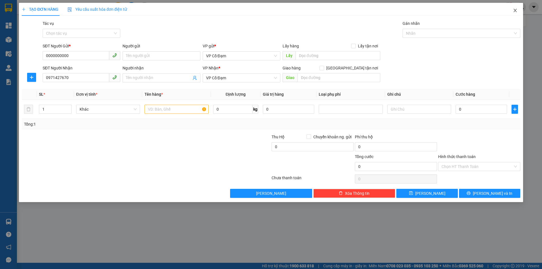
click at [513, 9] on icon "close" at bounding box center [515, 10] width 5 height 5
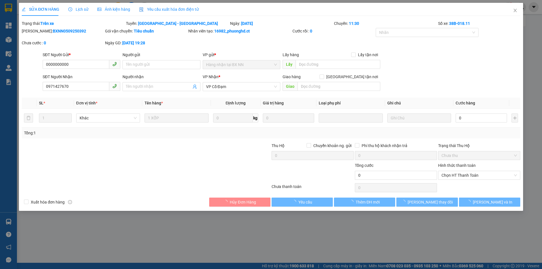
click at [307, 76] on div "Giao hàng Giao tận nơi" at bounding box center [331, 77] width 98 height 6
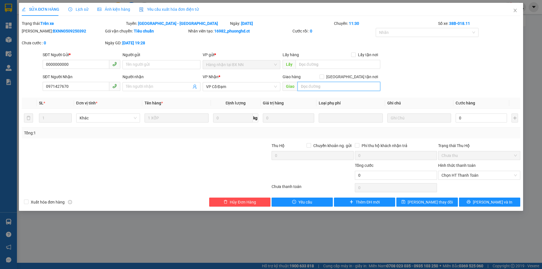
click at [307, 86] on input "text" at bounding box center [338, 86] width 83 height 9
type input ","
type input "."
click at [468, 109] on td "0" at bounding box center [481, 118] width 56 height 19
click at [468, 117] on input "0" at bounding box center [480, 117] width 51 height 9
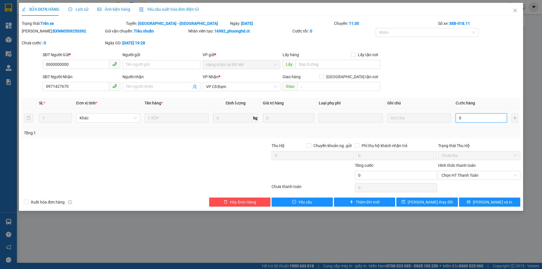
type input "4"
type input "40"
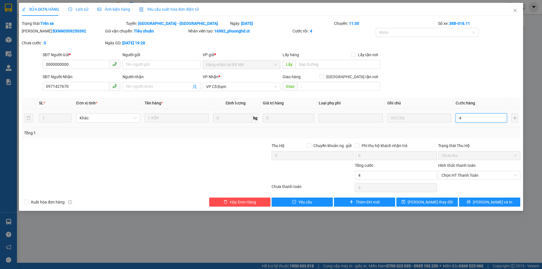
type input "40"
click at [468, 175] on span "Chọn HT Thanh Toán" at bounding box center [478, 175] width 75 height 8
type input "40.000"
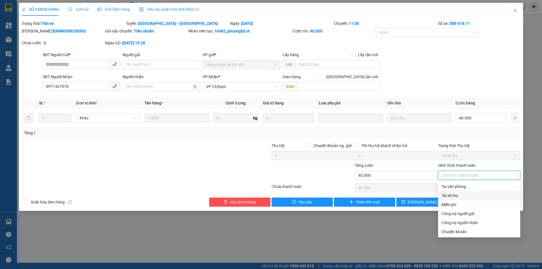
click at [462, 197] on div "Tài xế thu" at bounding box center [478, 195] width 75 height 6
type input "0"
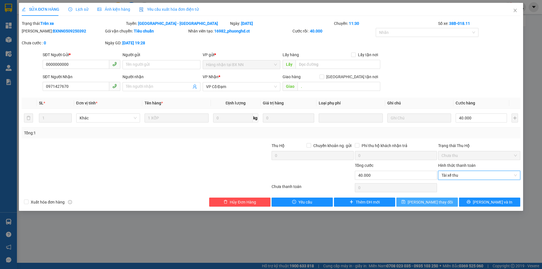
click at [421, 200] on span "[PERSON_NAME] thay đổi" at bounding box center [429, 202] width 45 height 6
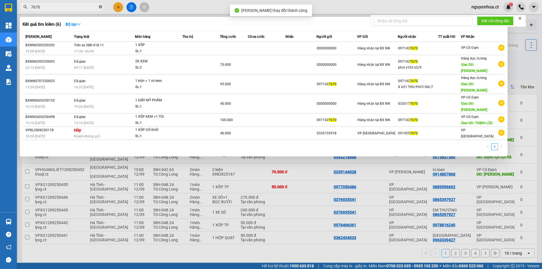
click at [102, 5] on span at bounding box center [100, 7] width 3 height 5
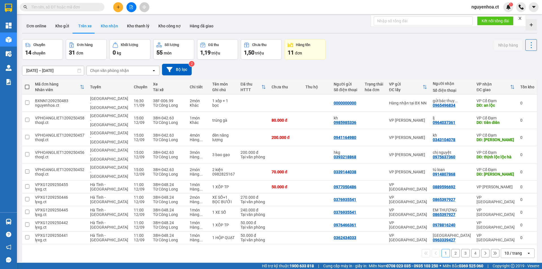
click at [106, 23] on button "Kho nhận" at bounding box center [109, 26] width 26 height 14
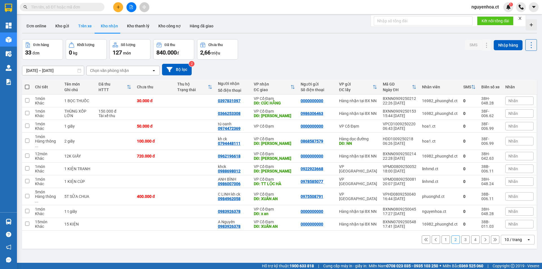
click at [84, 23] on button "Trên xe" at bounding box center [85, 26] width 23 height 14
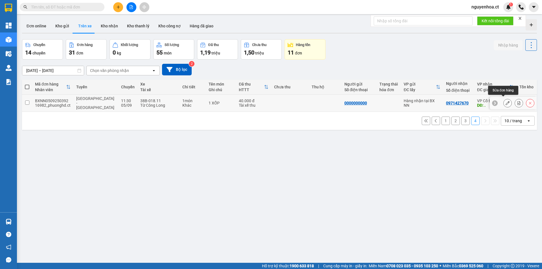
click at [505, 101] on icon at bounding box center [507, 103] width 4 height 4
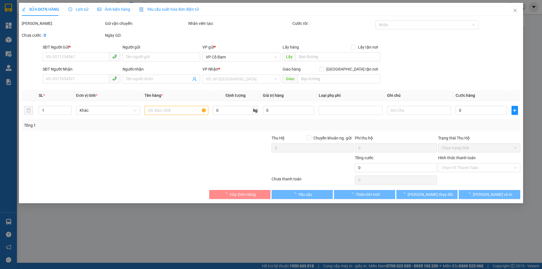
type input "0000000000"
type input "0971427670"
type input "."
type input "40.000"
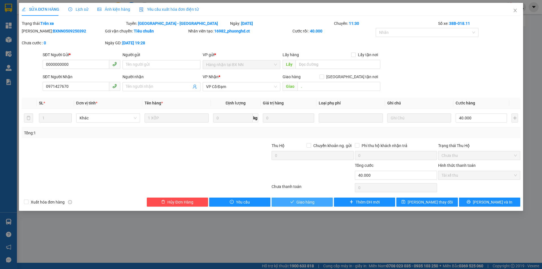
click at [305, 199] on span "Giao hàng" at bounding box center [305, 202] width 18 height 6
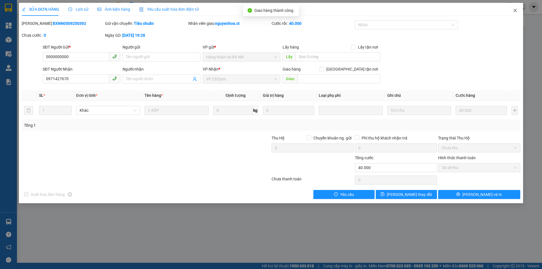
click at [514, 8] on span "Close" at bounding box center [515, 11] width 16 height 16
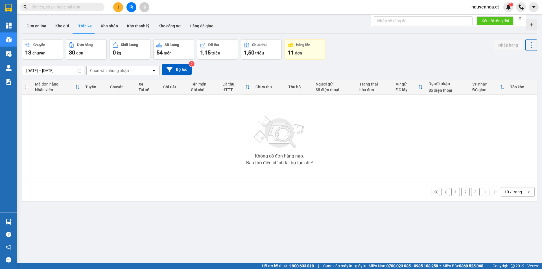
click at [471, 189] on button "3" at bounding box center [475, 192] width 8 height 8
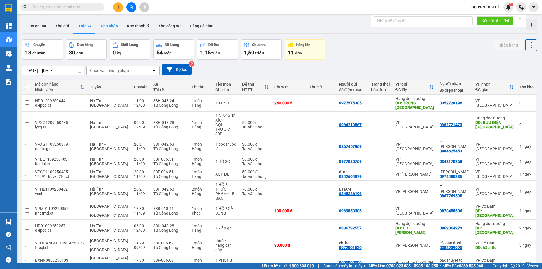
click at [106, 22] on button "Kho nhận" at bounding box center [109, 26] width 26 height 14
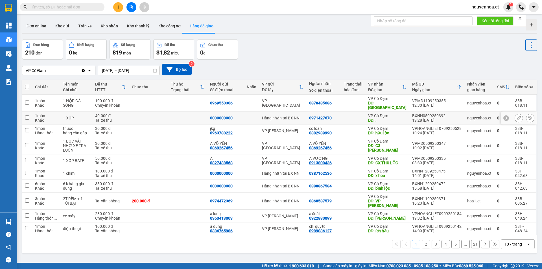
click at [517, 116] on icon at bounding box center [519, 118] width 4 height 4
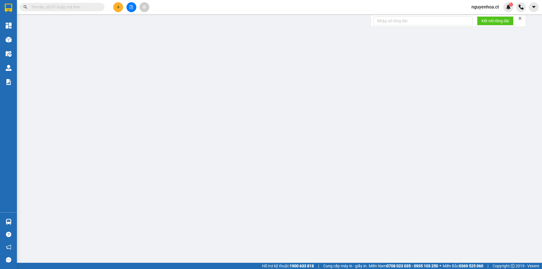
type input "0000000000"
type input "0971427670"
type input "."
type input "40.000"
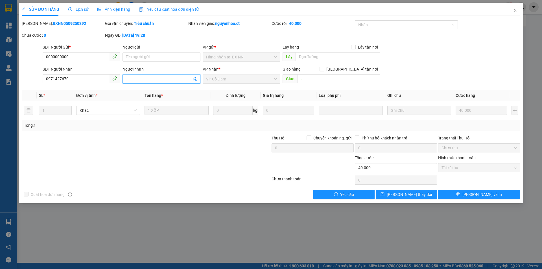
click at [140, 79] on input "Người nhận" at bounding box center [158, 79] width 65 height 6
type input "5"
type input "cước 50k"
click at [407, 194] on span "[PERSON_NAME] thay đổi" at bounding box center [408, 194] width 45 height 6
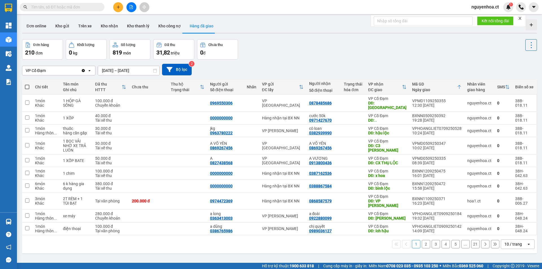
click at [423, 240] on button "2" at bounding box center [425, 244] width 8 height 8
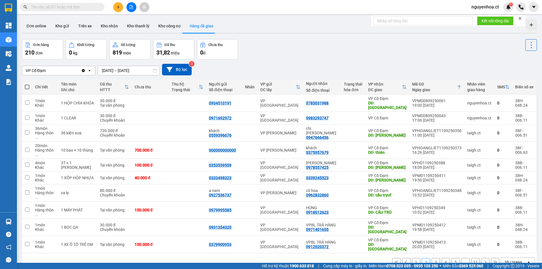
click at [432, 258] on button "3" at bounding box center [435, 262] width 8 height 8
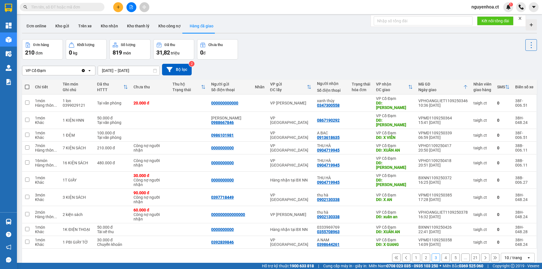
click at [443, 253] on button "4" at bounding box center [445, 257] width 8 height 8
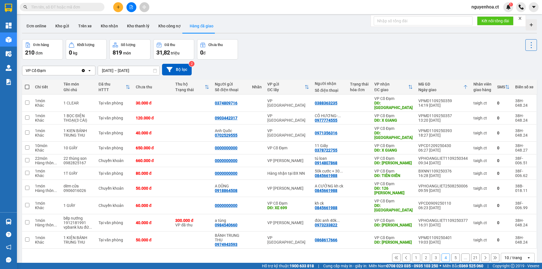
click at [451, 253] on button "5" at bounding box center [455, 257] width 8 height 8
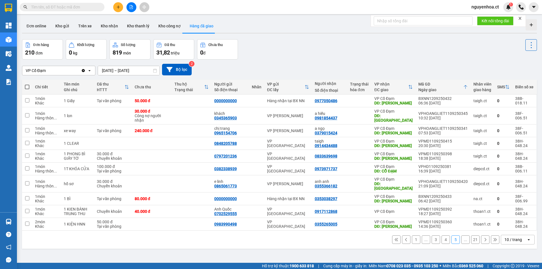
click at [493, 238] on icon at bounding box center [495, 240] width 4 height 4
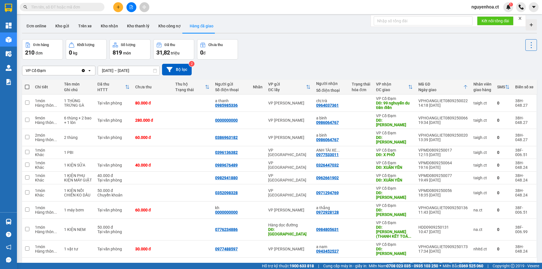
click at [412, 262] on button "1" at bounding box center [416, 266] width 8 height 8
